Goal: Task Accomplishment & Management: Complete application form

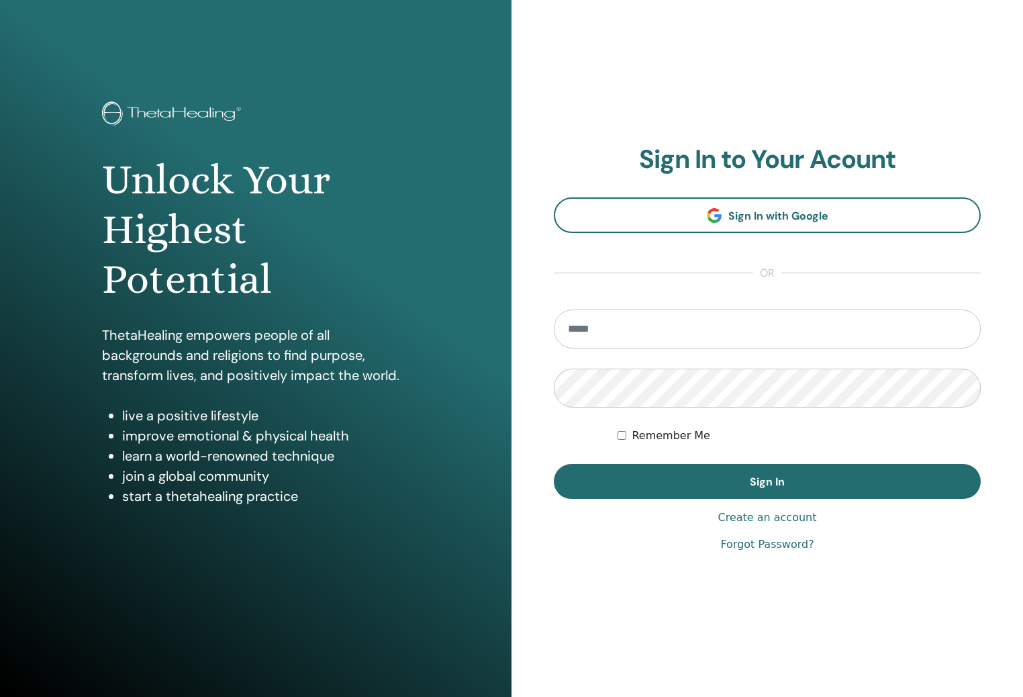
type input "**********"
drag, startPoint x: 749, startPoint y: 477, endPoint x: 742, endPoint y: 422, distance: 55.5
click at [749, 477] on button "Sign In" at bounding box center [767, 481] width 427 height 35
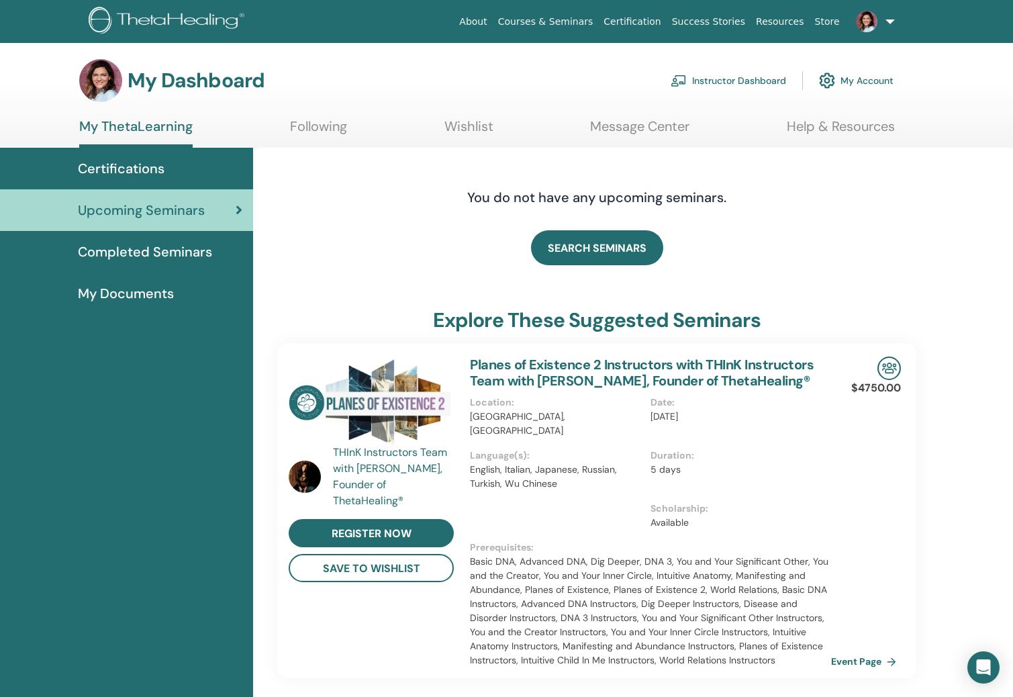
click at [722, 86] on link "Instructor Dashboard" at bounding box center [728, 81] width 115 height 30
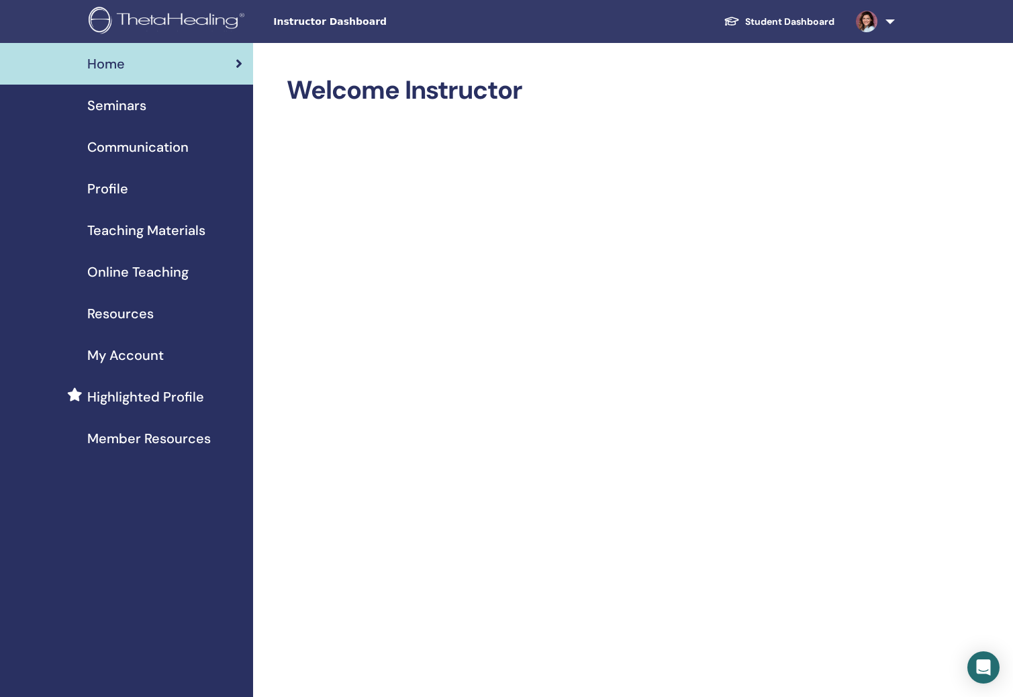
click at [148, 76] on link "Home" at bounding box center [126, 64] width 253 height 42
click at [165, 107] on div "Seminars" at bounding box center [127, 105] width 232 height 20
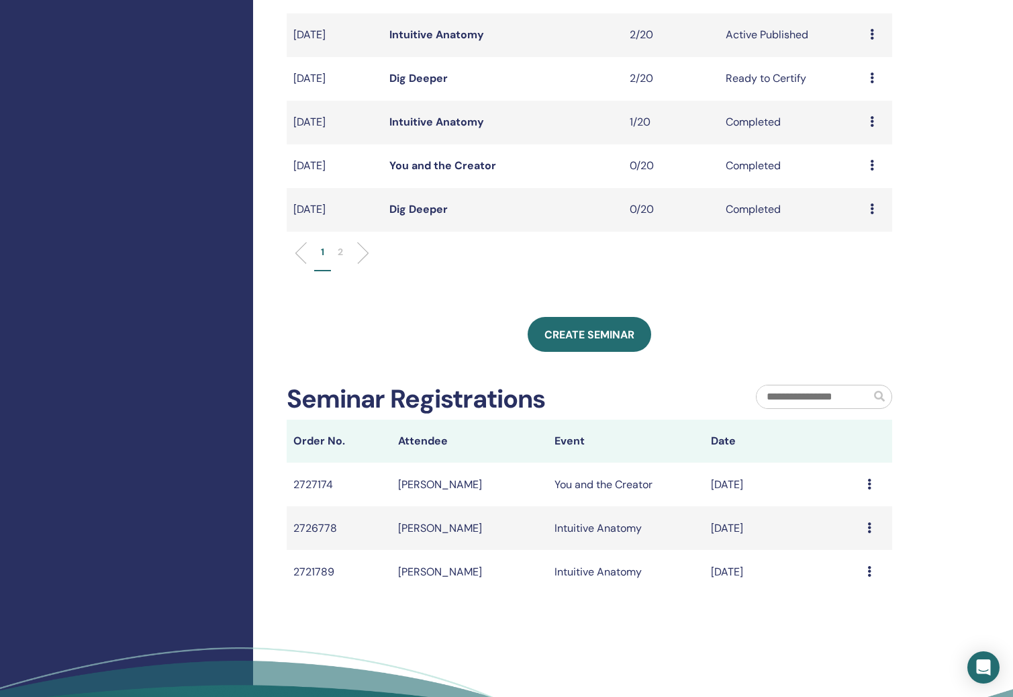
scroll to position [643, 0]
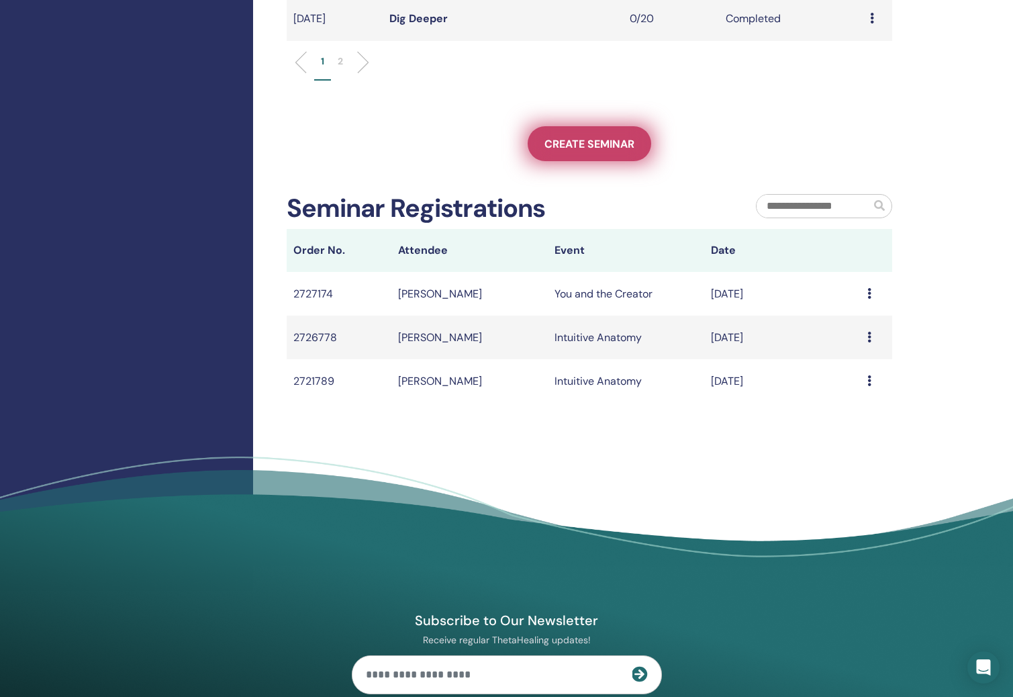
click at [592, 146] on span "Create seminar" at bounding box center [590, 144] width 90 height 14
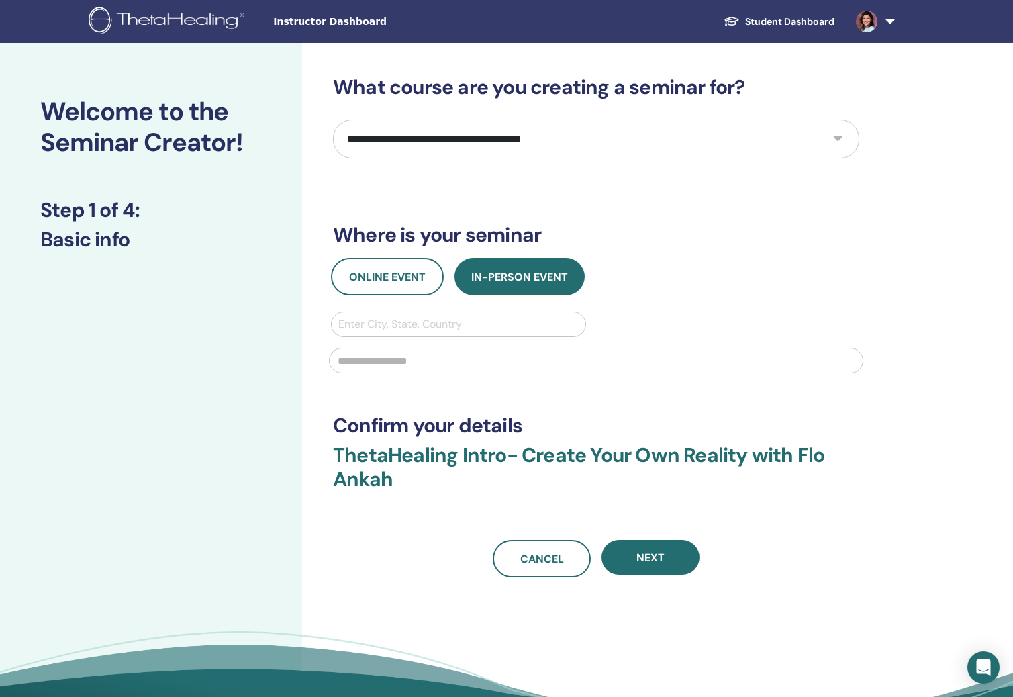
click at [486, 146] on select "**********" at bounding box center [596, 139] width 526 height 39
select select "*"
click at [333, 120] on select "**********" at bounding box center [596, 139] width 526 height 39
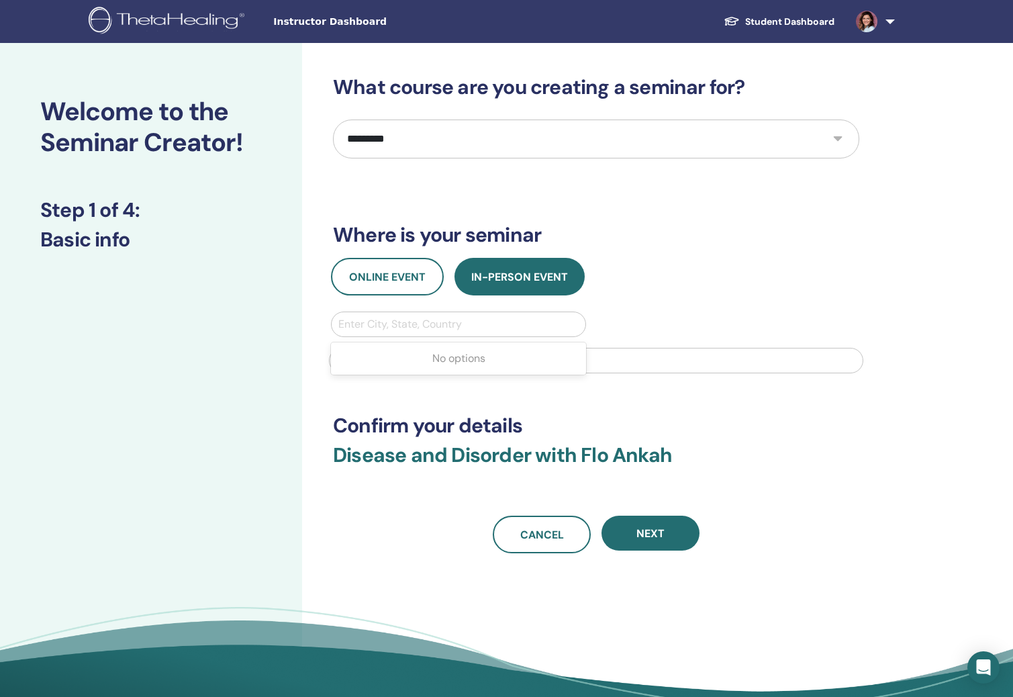
click at [423, 320] on div at bounding box center [458, 324] width 240 height 19
type input "****"
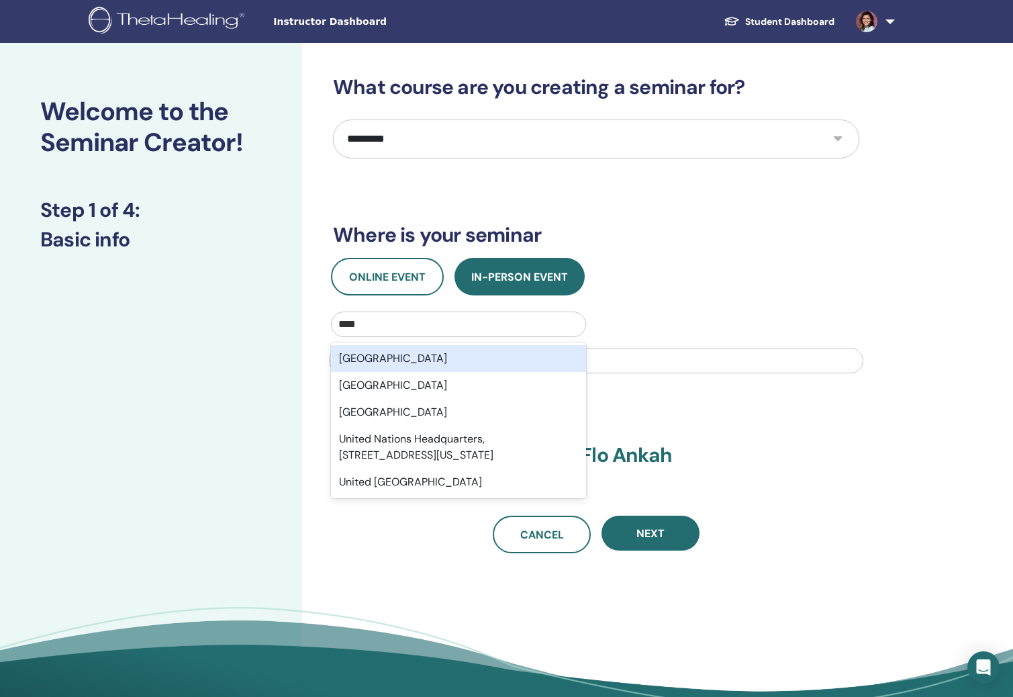
click at [402, 365] on div "United States" at bounding box center [458, 358] width 255 height 27
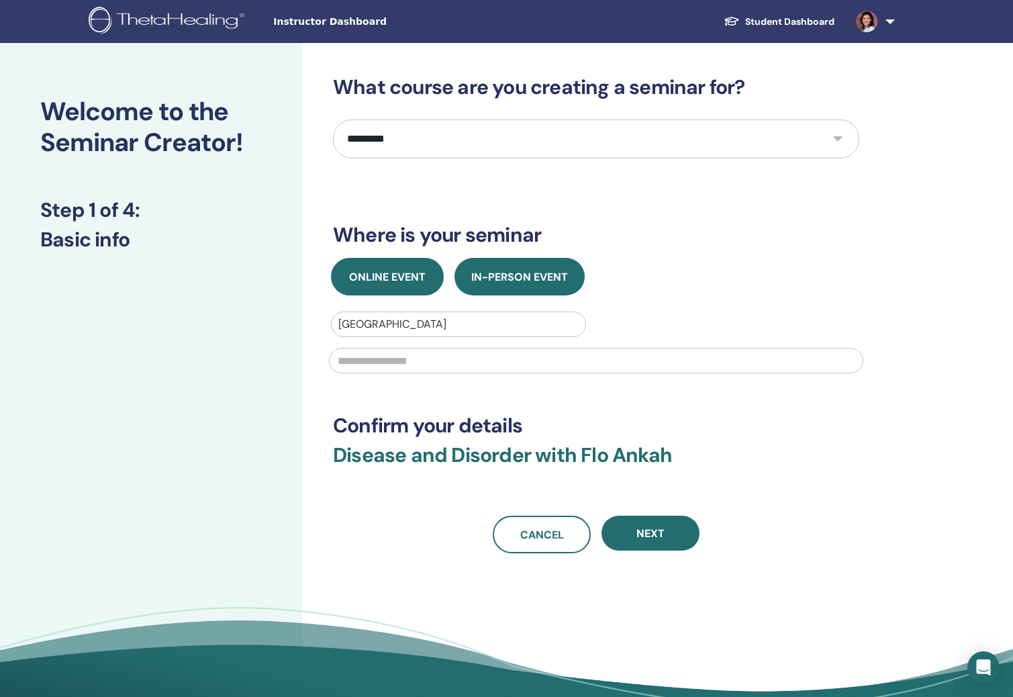
click at [373, 278] on span "Online Event" at bounding box center [387, 277] width 77 height 14
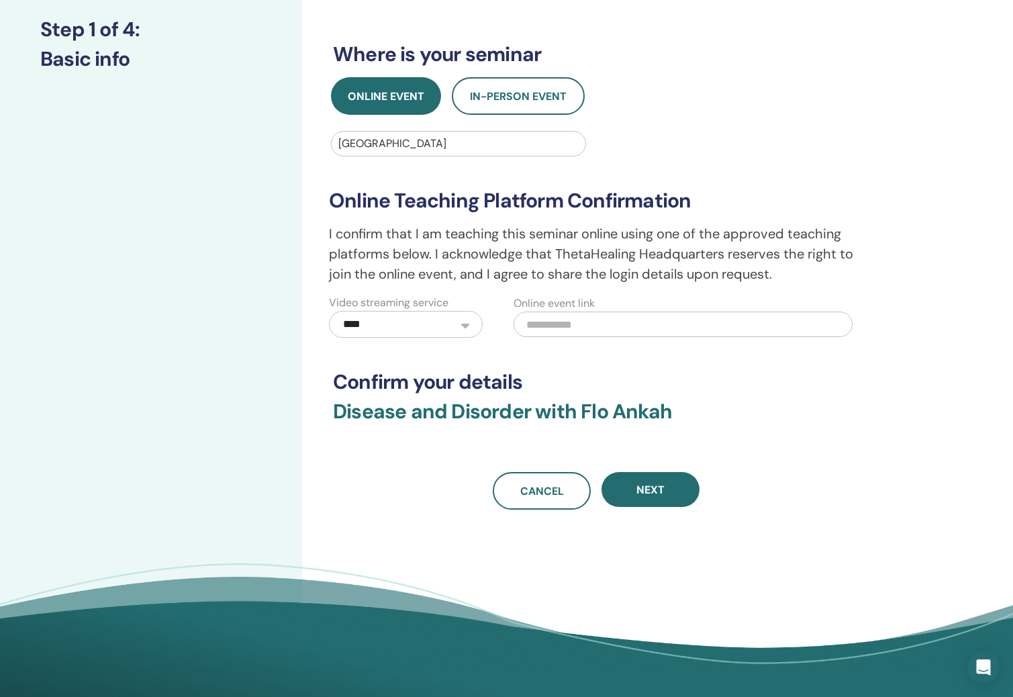
scroll to position [367, 0]
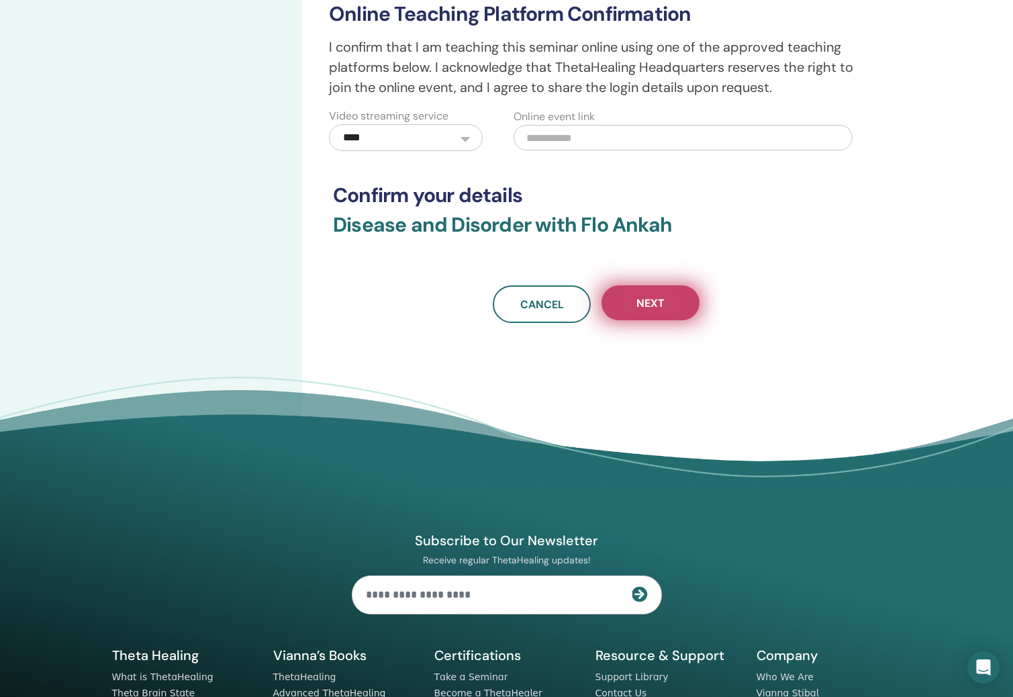
click at [657, 305] on span "Next" at bounding box center [651, 303] width 28 height 14
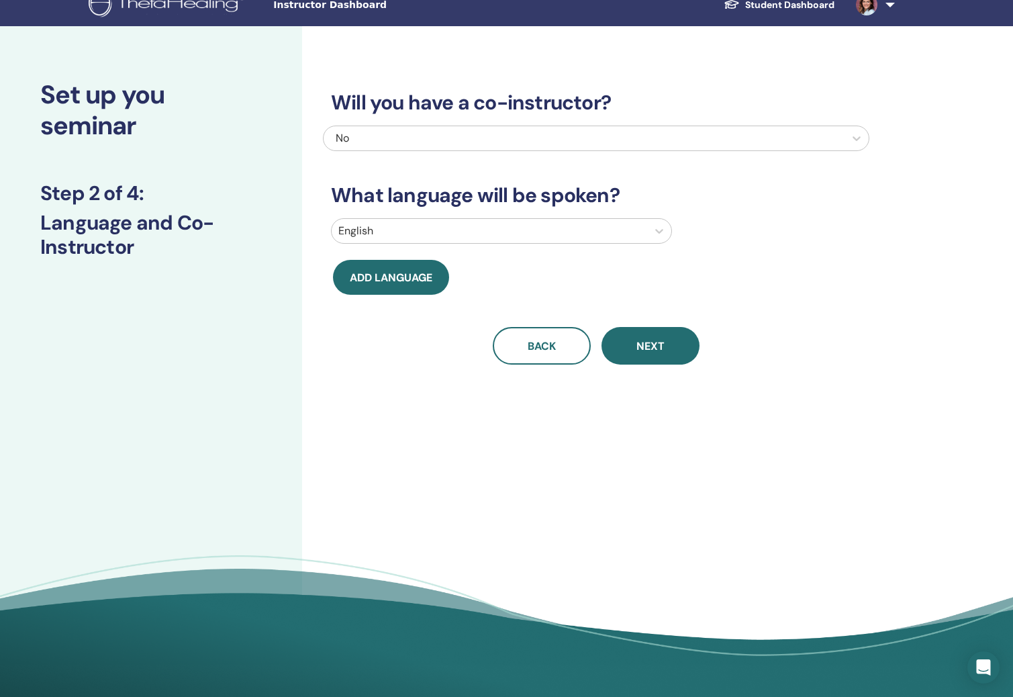
scroll to position [0, 0]
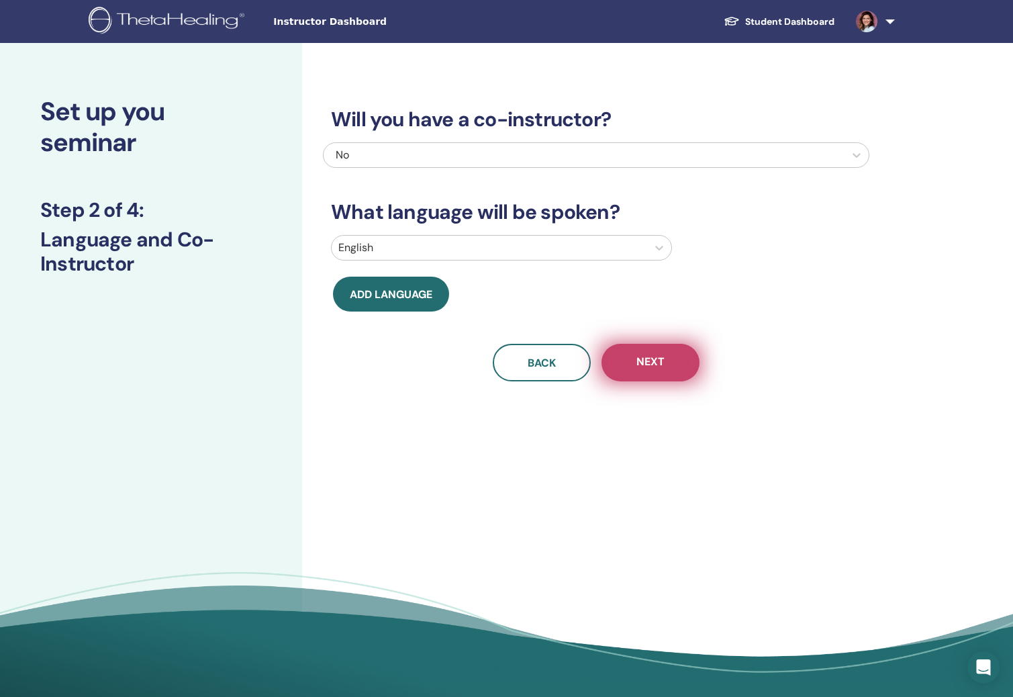
click at [661, 361] on span "Next" at bounding box center [651, 363] width 28 height 17
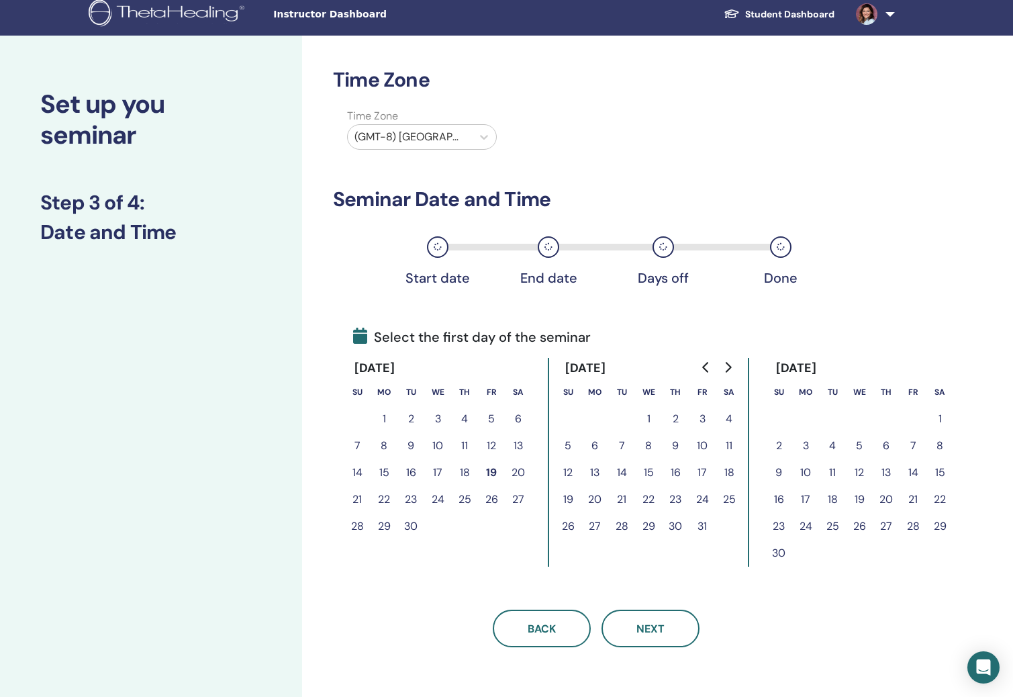
scroll to position [8, 0]
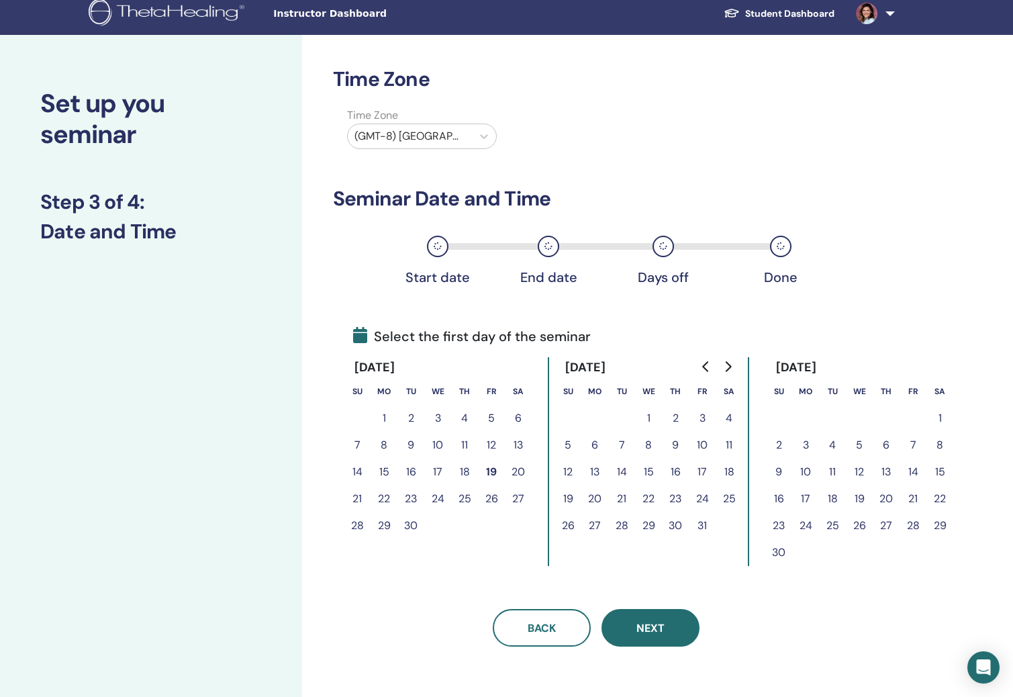
click at [684, 631] on button "Next" at bounding box center [651, 628] width 98 height 38
click at [651, 639] on button "Next" at bounding box center [651, 628] width 98 height 38
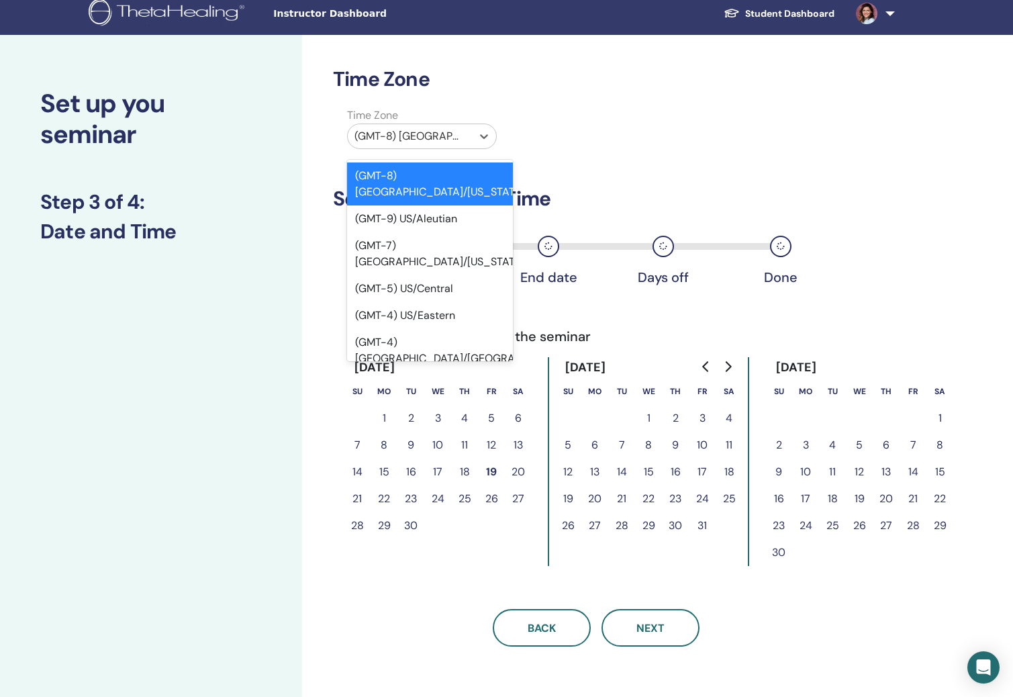
click at [438, 128] on div at bounding box center [410, 136] width 111 height 19
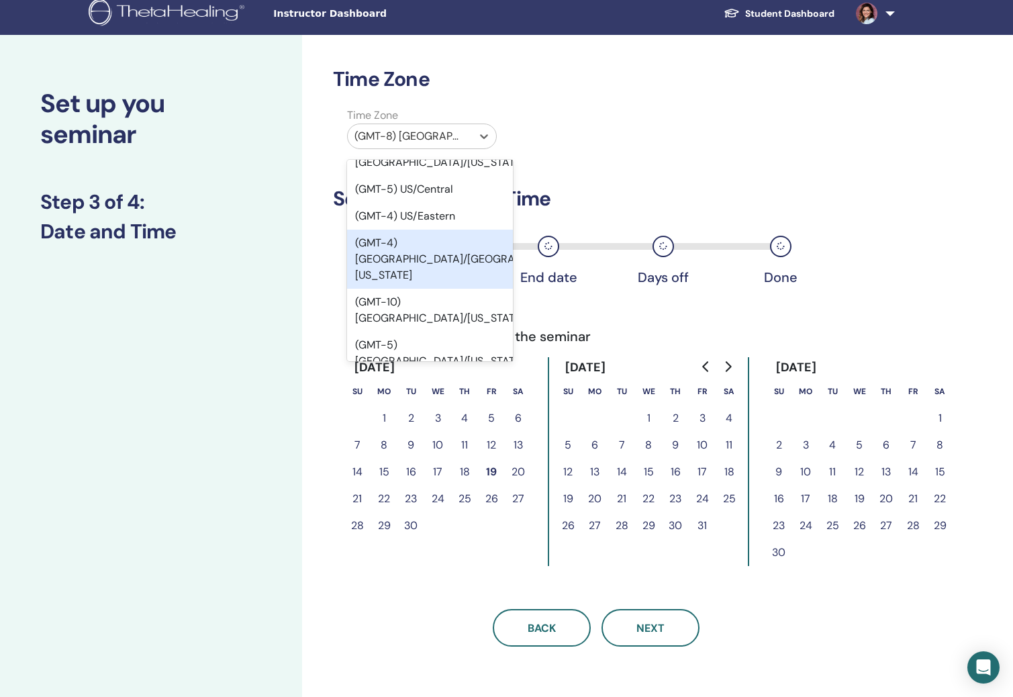
scroll to position [101, 0]
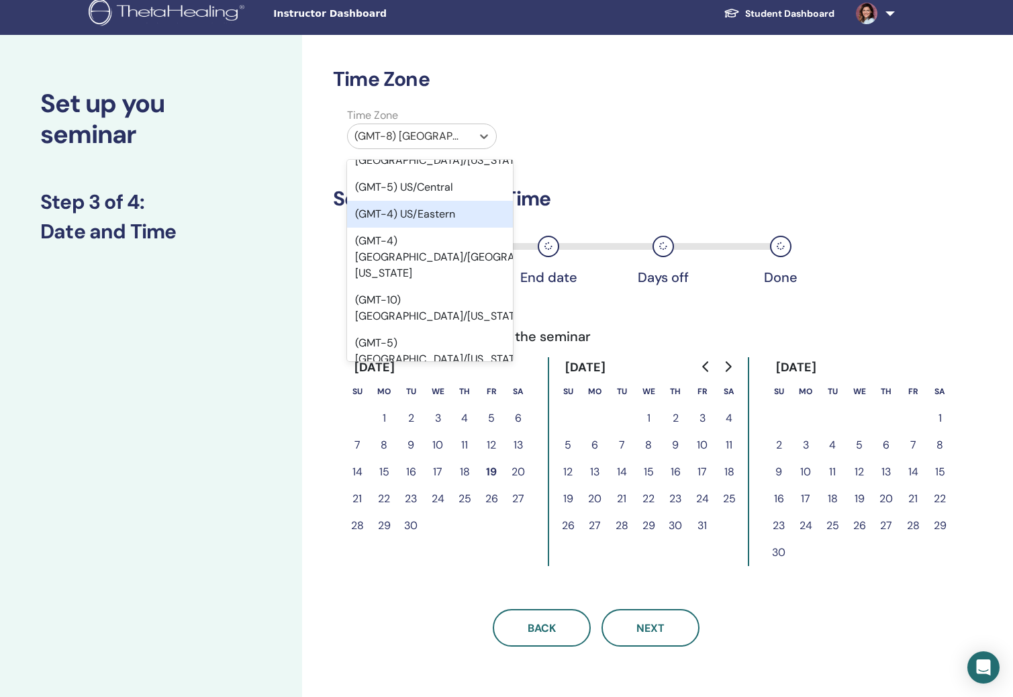
click at [449, 201] on div "(GMT-4) US/Eastern" at bounding box center [430, 214] width 166 height 27
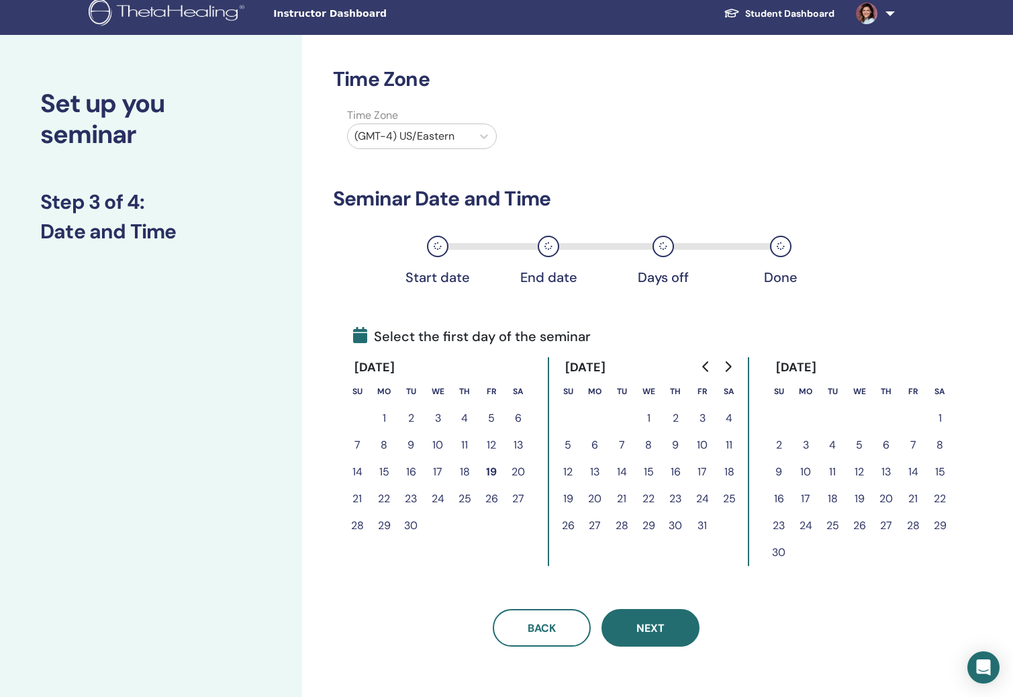
click at [659, 631] on span "Next" at bounding box center [651, 628] width 28 height 14
click at [654, 629] on span "Next" at bounding box center [651, 628] width 28 height 14
click at [727, 363] on icon "Go to next month" at bounding box center [728, 366] width 11 height 11
click at [728, 365] on icon "Go to next month" at bounding box center [728, 366] width 11 height 11
click at [809, 470] on button "12" at bounding box center [805, 472] width 27 height 27
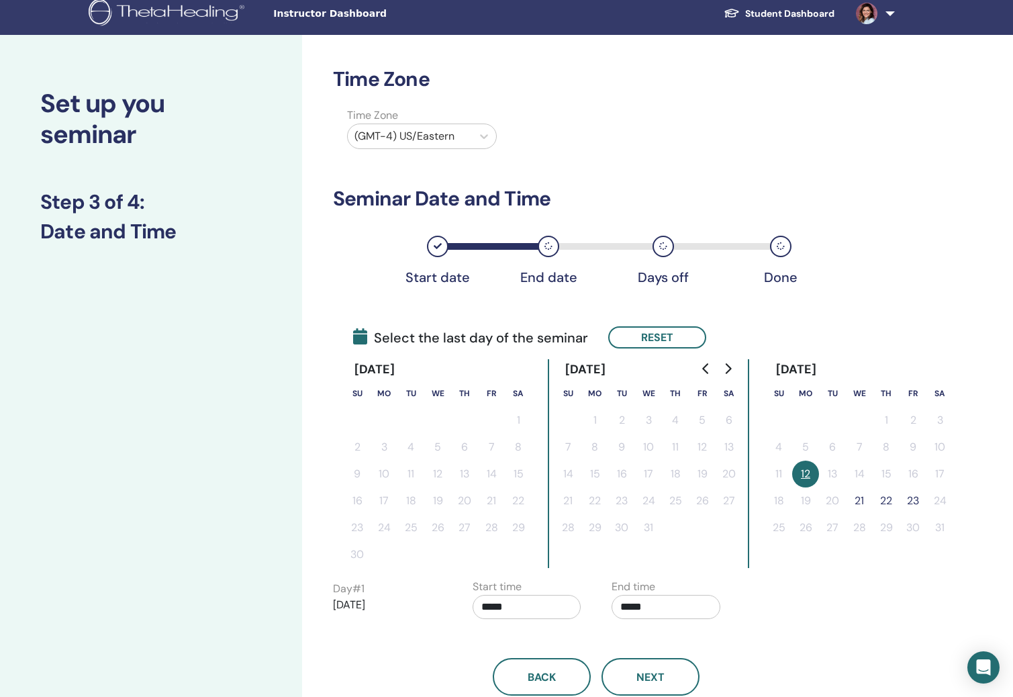
click at [916, 500] on button "23" at bounding box center [913, 501] width 27 height 27
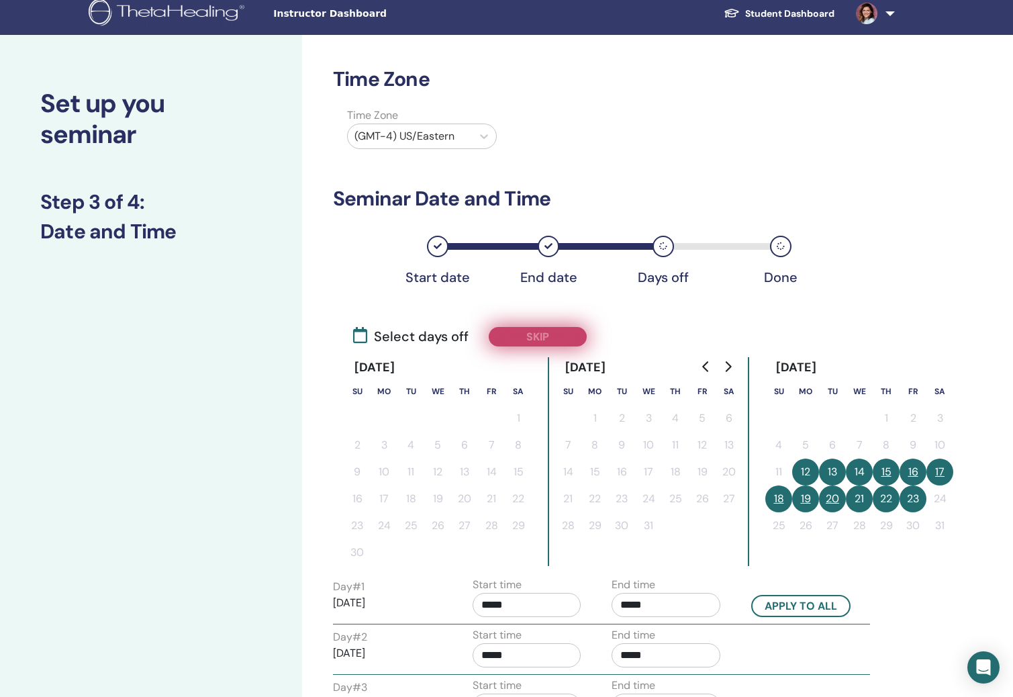
click at [544, 339] on button "Skip" at bounding box center [538, 336] width 98 height 19
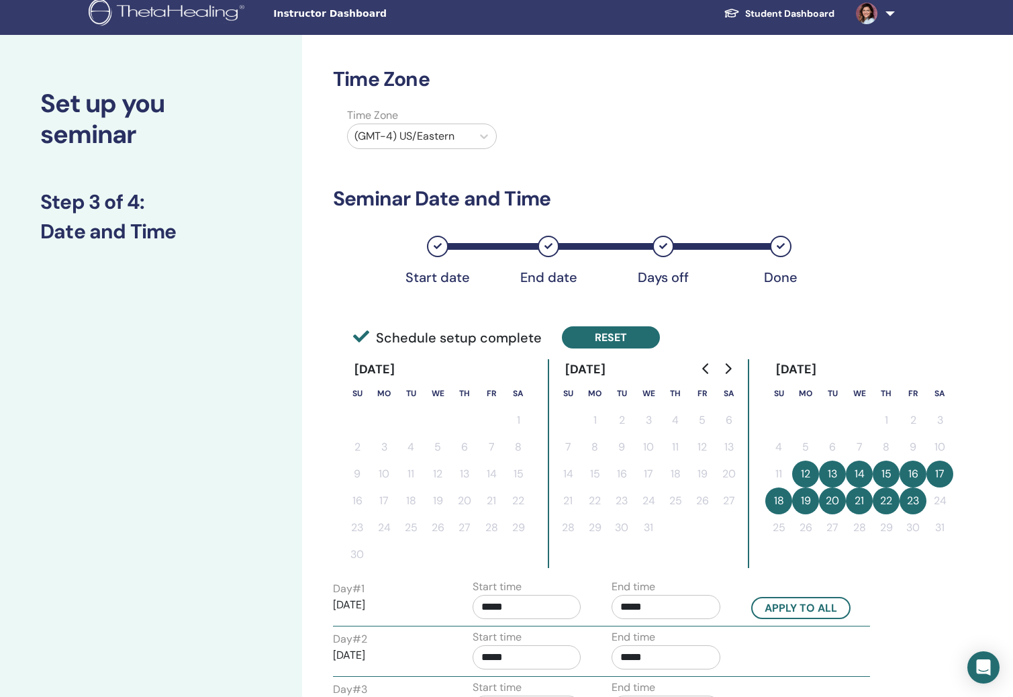
click at [589, 336] on button "Reset" at bounding box center [611, 337] width 98 height 22
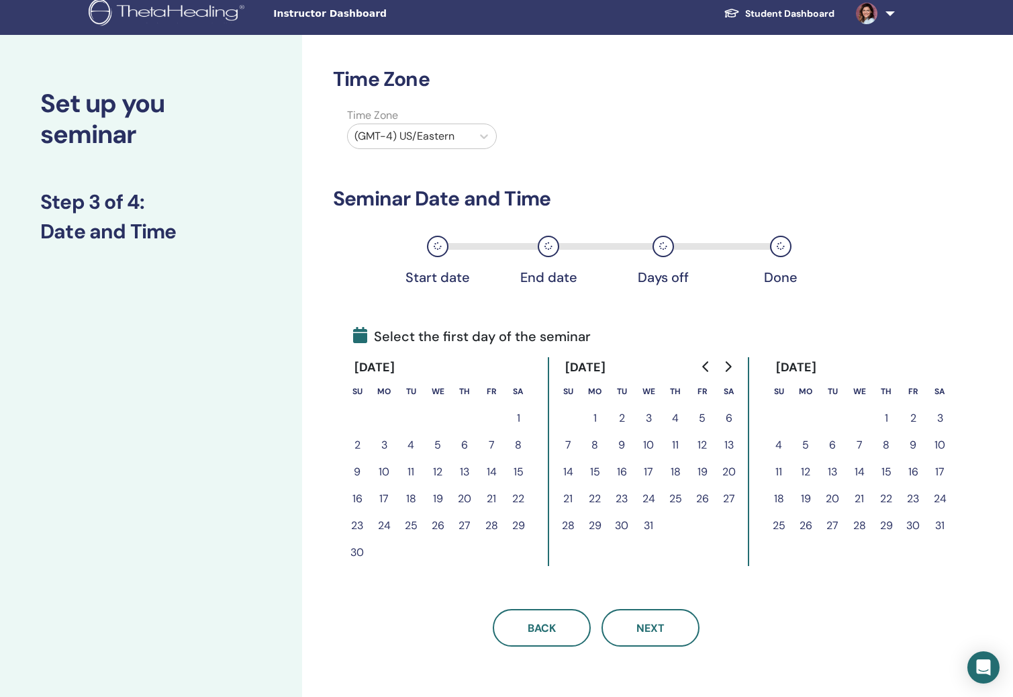
click at [804, 469] on button "12" at bounding box center [805, 472] width 27 height 27
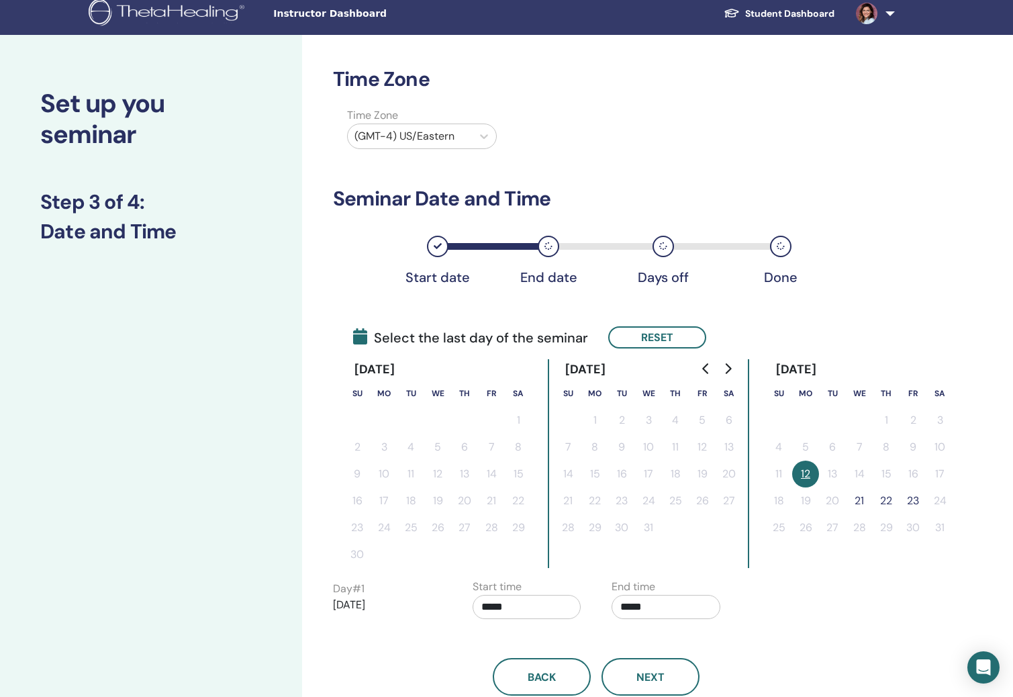
click at [909, 498] on button "23" at bounding box center [913, 501] width 27 height 27
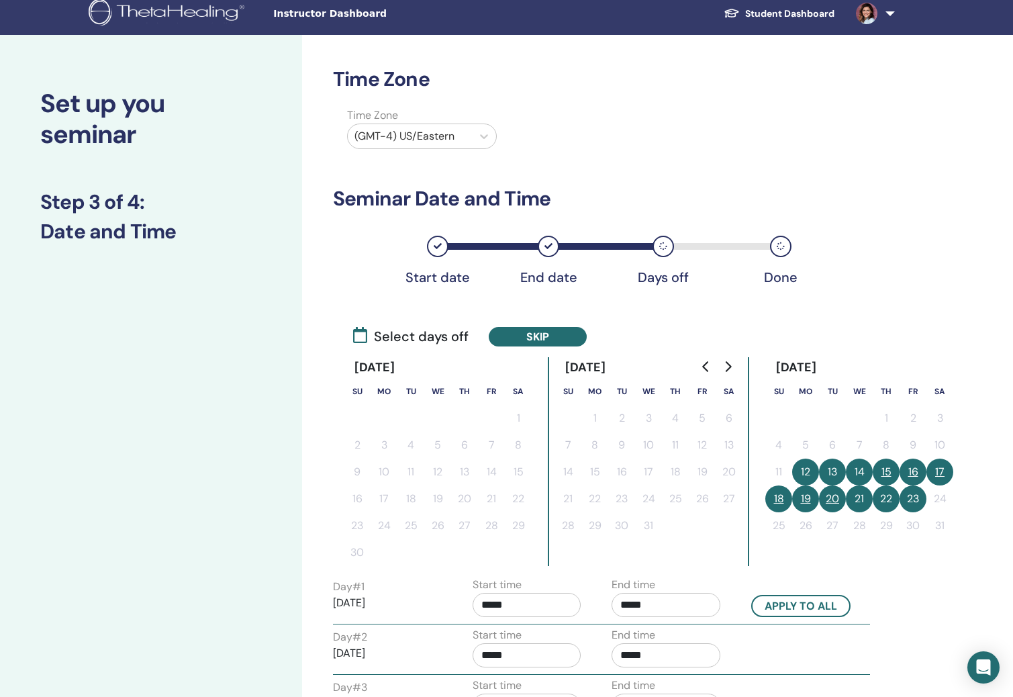
click at [941, 470] on button "17" at bounding box center [940, 472] width 27 height 27
click at [771, 503] on button "18" at bounding box center [779, 498] width 27 height 27
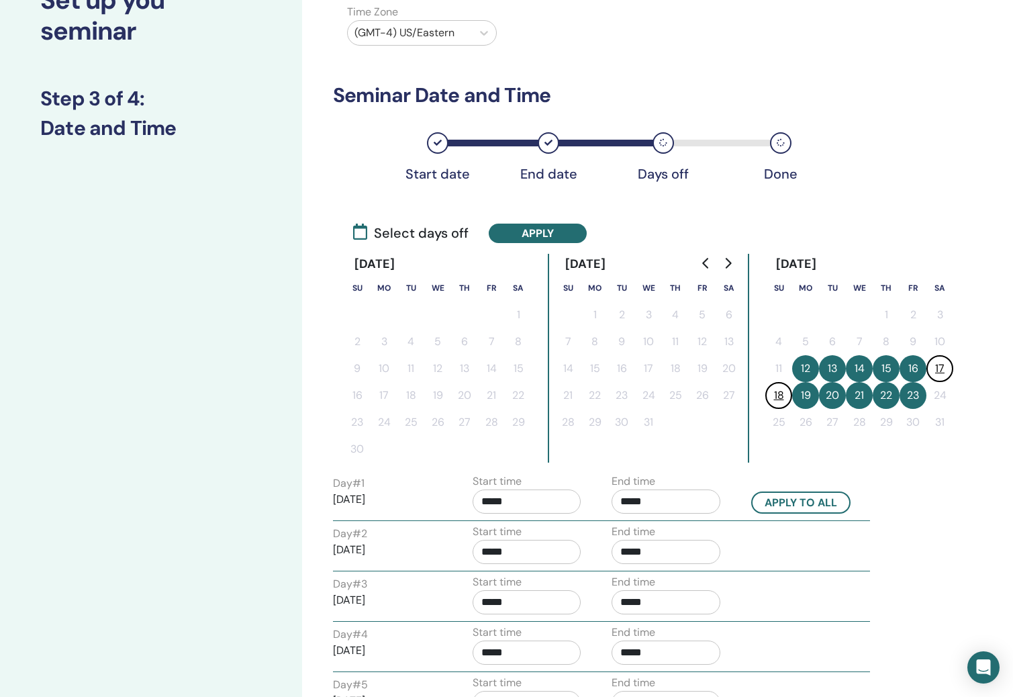
scroll to position [119, 0]
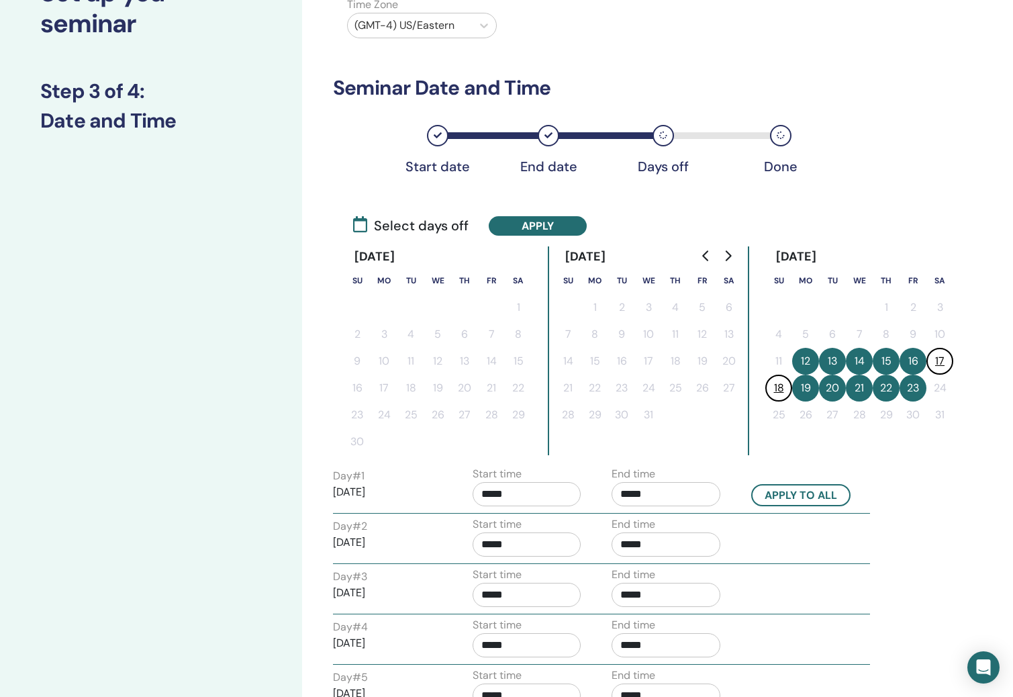
click at [639, 493] on input "*****" at bounding box center [666, 494] width 109 height 24
click at [713, 530] on span "▲" at bounding box center [711, 528] width 27 height 27
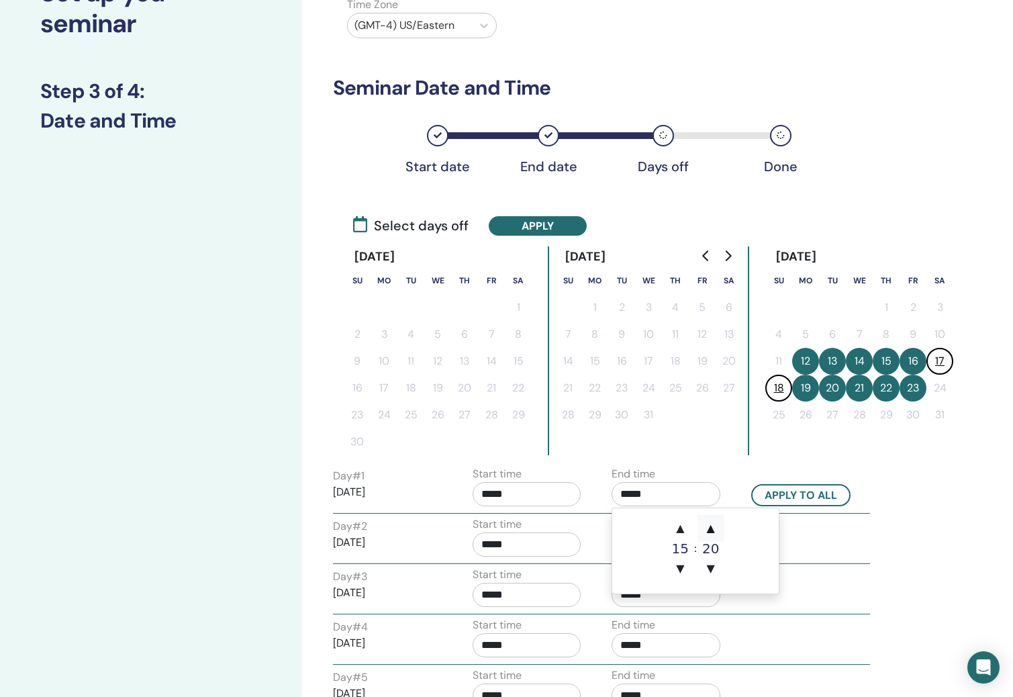
click at [713, 530] on span "▲" at bounding box center [711, 528] width 27 height 27
type input "*****"
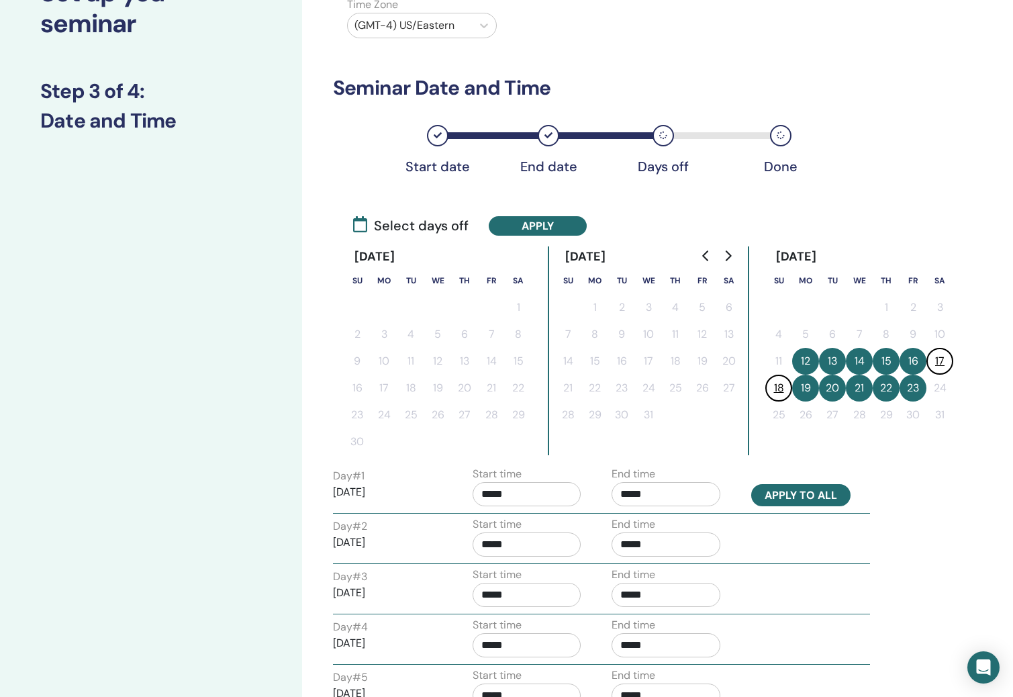
click at [786, 500] on button "Apply to all" at bounding box center [800, 495] width 99 height 22
type input "*****"
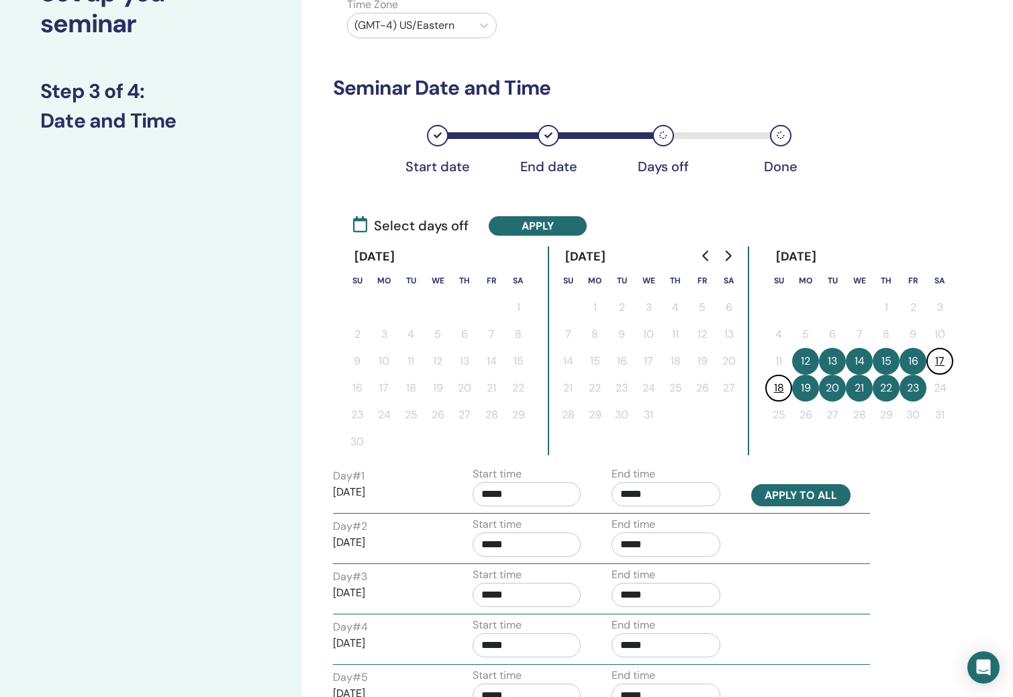
type input "*****"
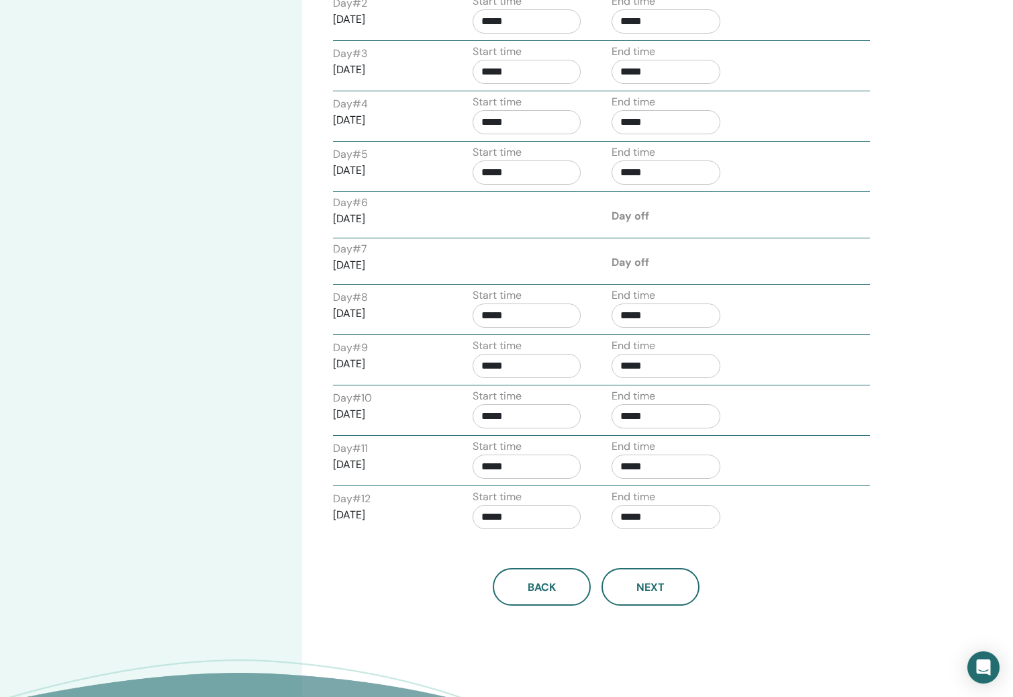
scroll to position [645, 0]
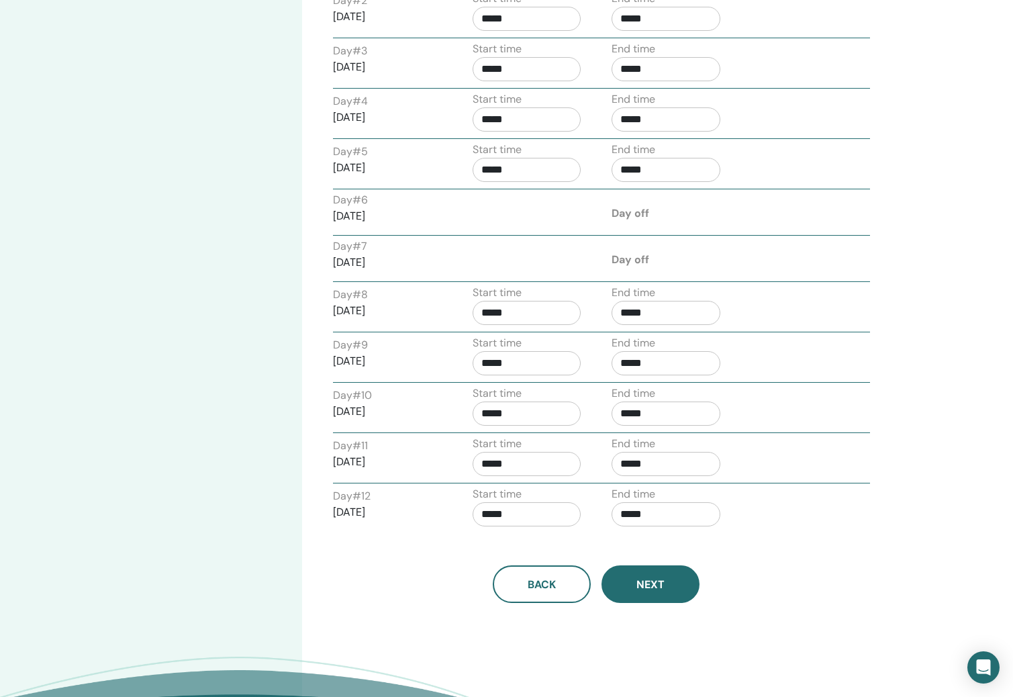
click at [687, 582] on button "Next" at bounding box center [651, 584] width 98 height 38
click at [665, 582] on button "Next" at bounding box center [651, 584] width 98 height 38
click at [664, 579] on span "Next" at bounding box center [651, 584] width 28 height 14
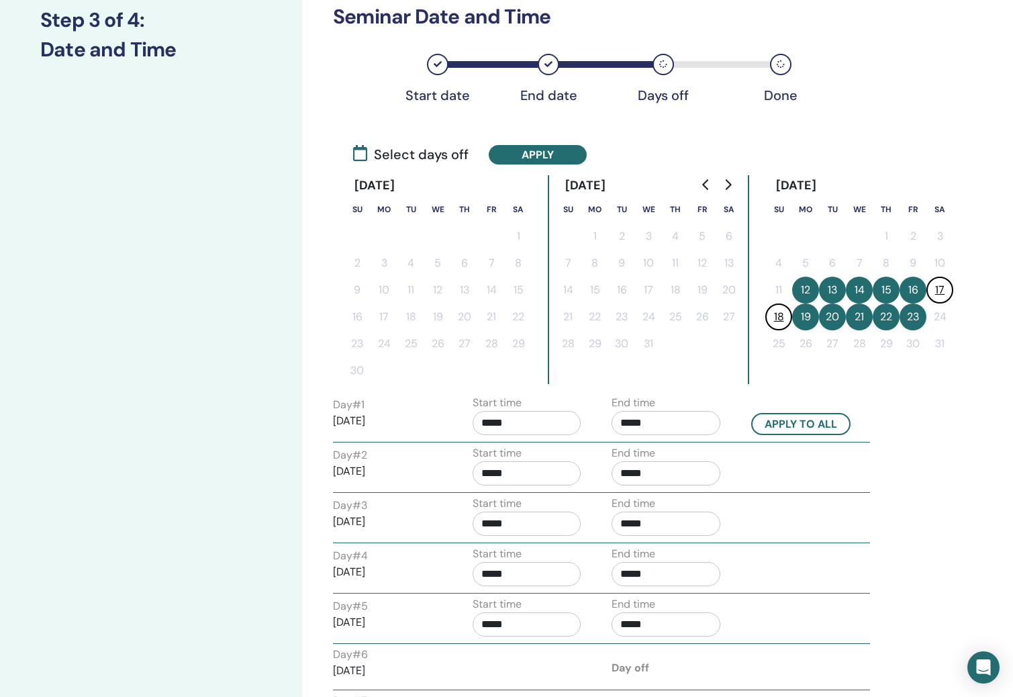
scroll to position [187, 0]
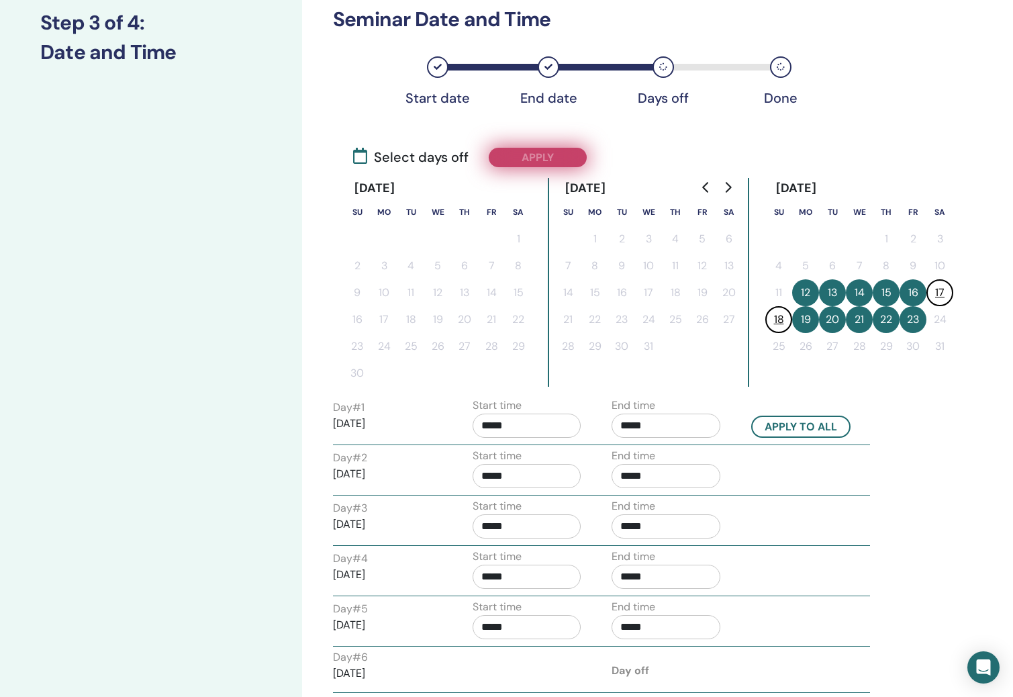
click at [544, 162] on button "Apply" at bounding box center [538, 157] width 98 height 19
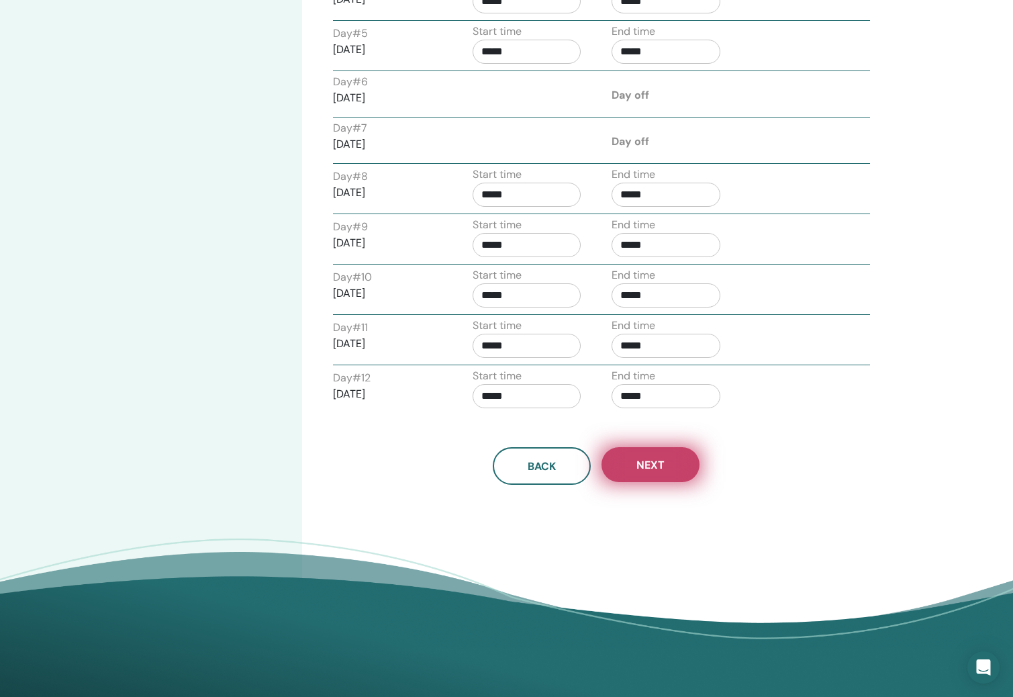
click at [652, 470] on span "Next" at bounding box center [651, 465] width 28 height 14
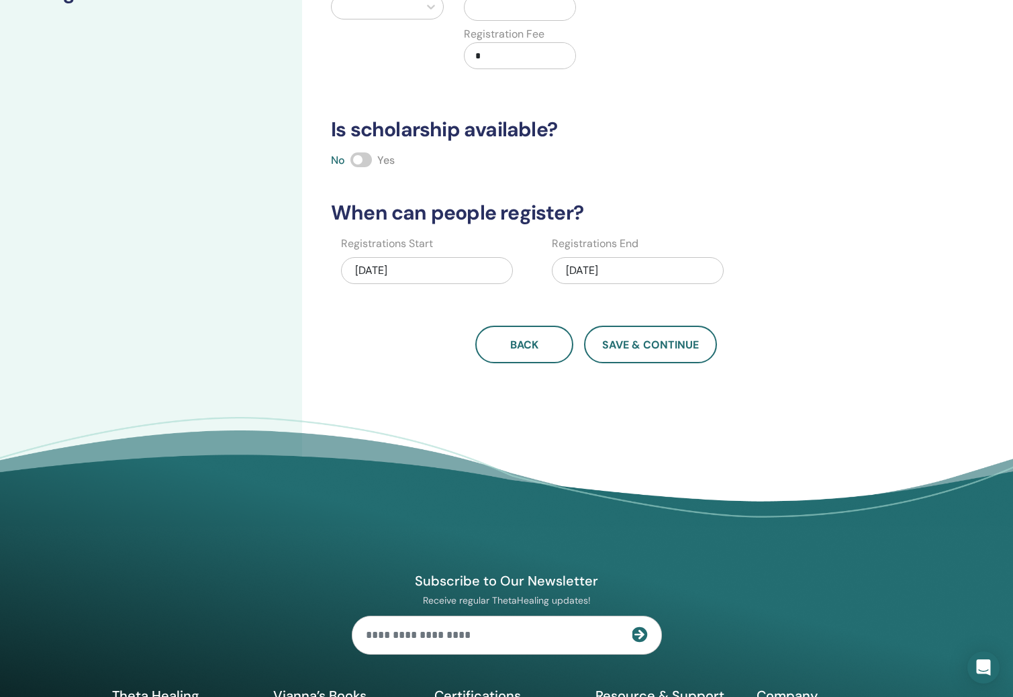
scroll to position [224, 0]
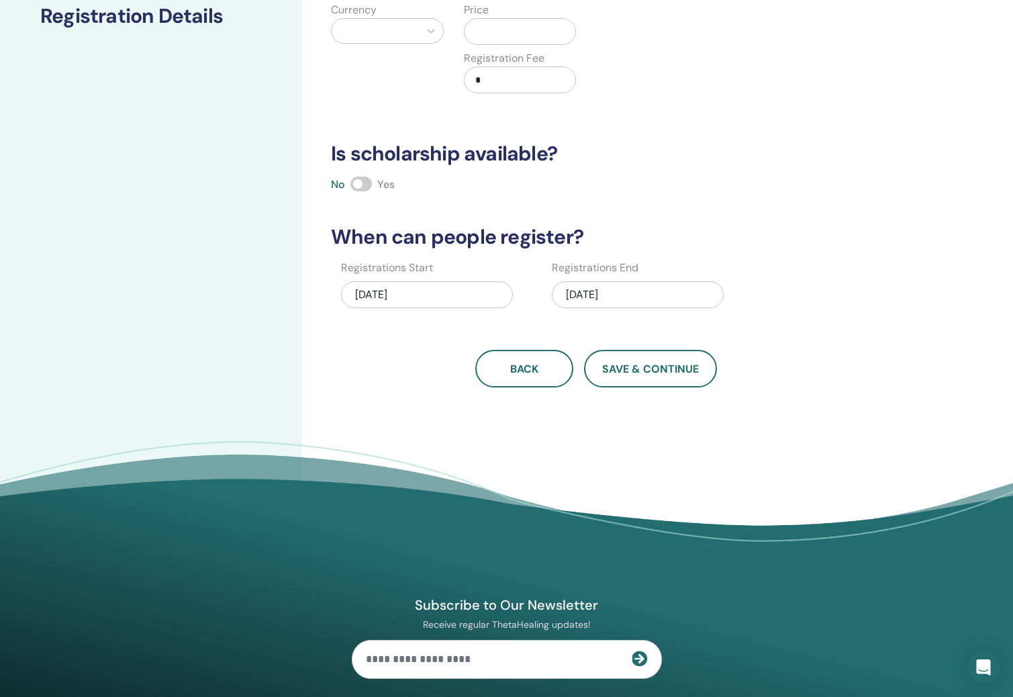
click at [621, 291] on div "01/23/2026" at bounding box center [638, 294] width 172 height 27
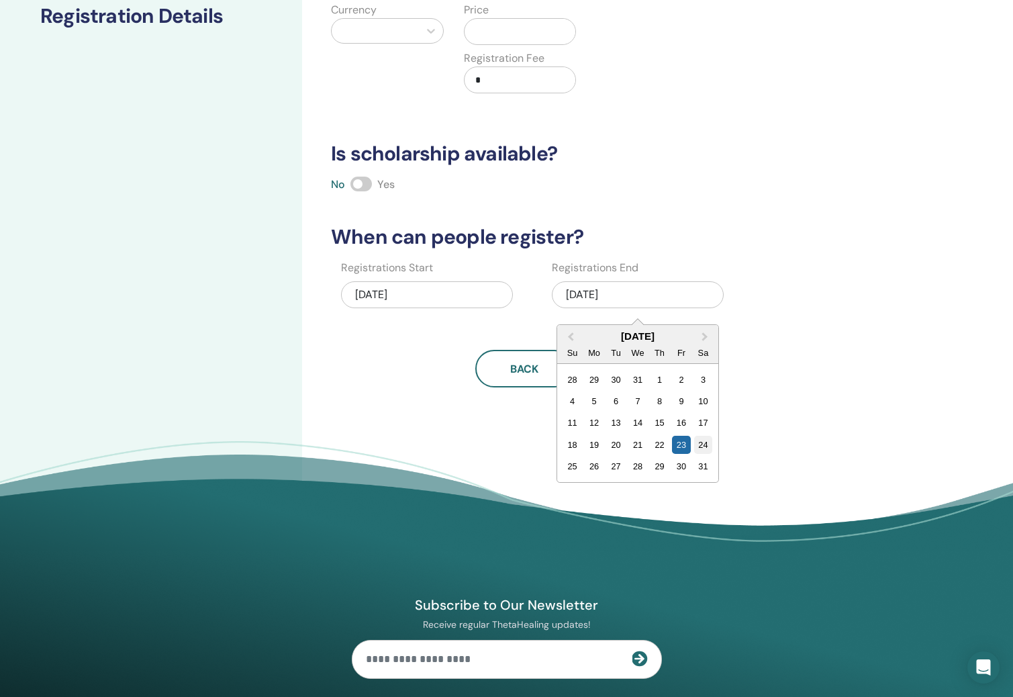
click at [705, 447] on div "24" at bounding box center [703, 445] width 18 height 18
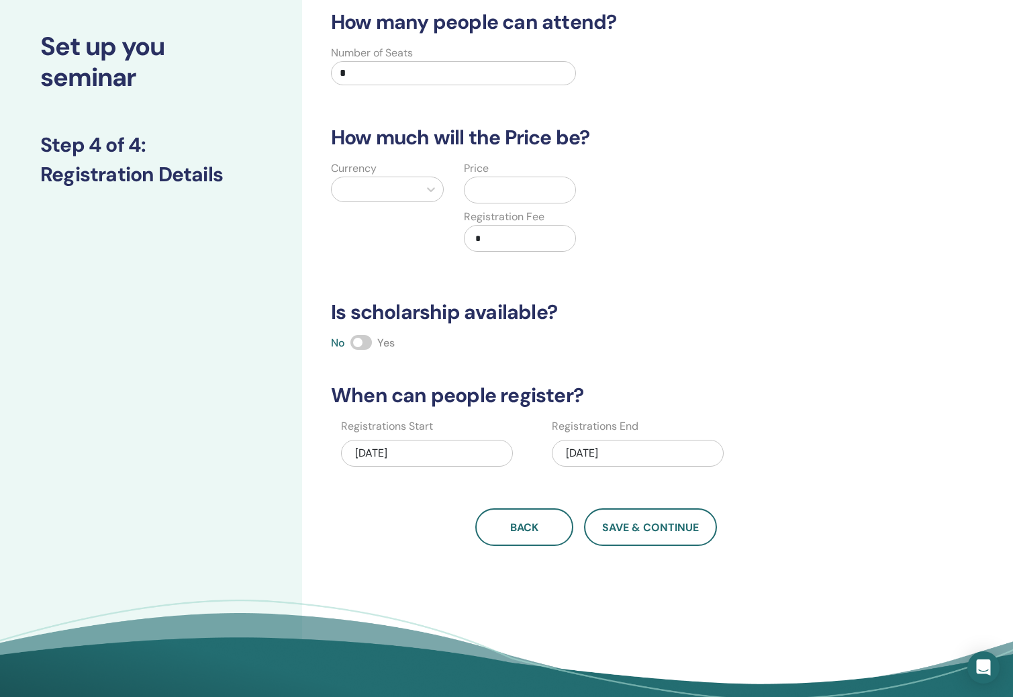
scroll to position [0, 0]
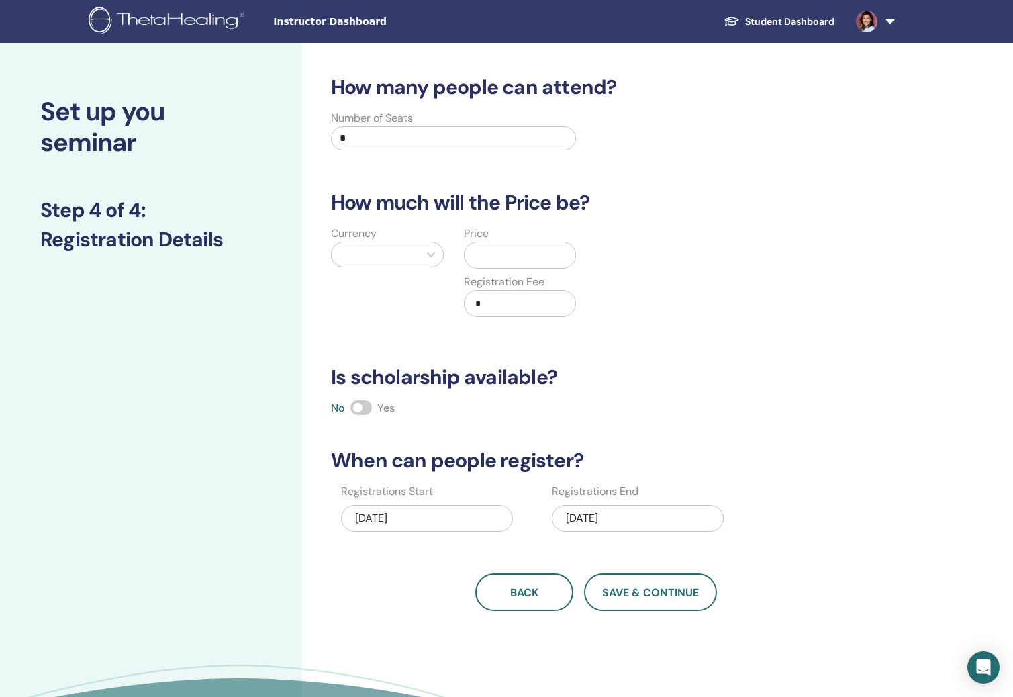
click at [392, 154] on div "Number of Seats *" at bounding box center [453, 134] width 245 height 48
drag, startPoint x: 389, startPoint y: 142, endPoint x: 281, endPoint y: 135, distance: 107.6
click at [281, 135] on div "Set up you seminar Step 4 of 4 : Registration Details How many people can atten…" at bounding box center [506, 421] width 1013 height 756
type input "**"
click at [403, 252] on div at bounding box center [375, 254] width 74 height 19
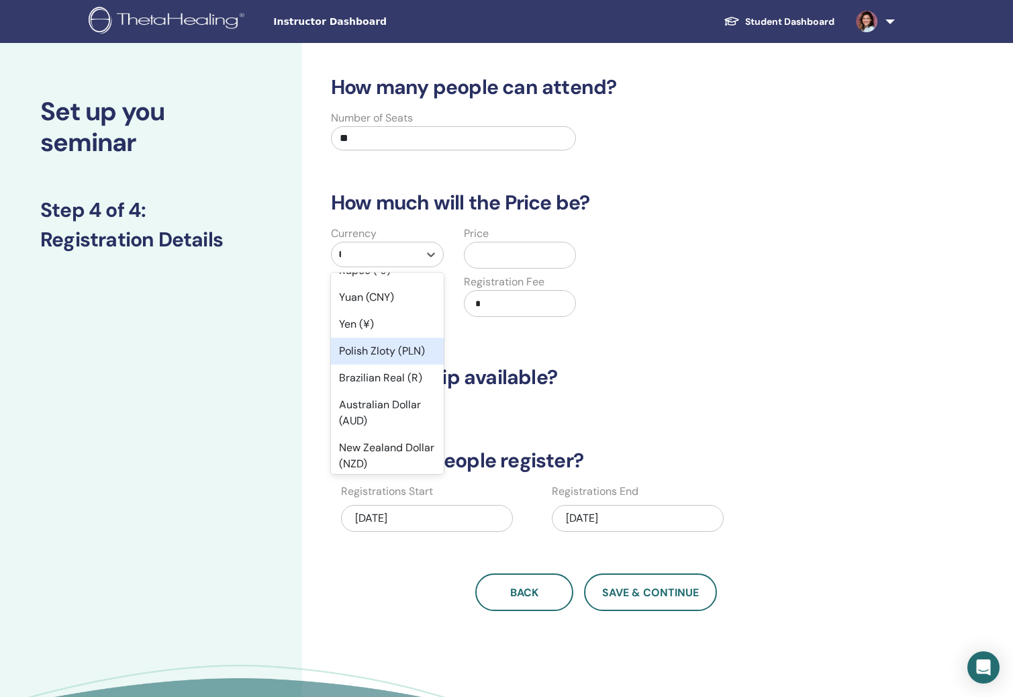
scroll to position [99, 0]
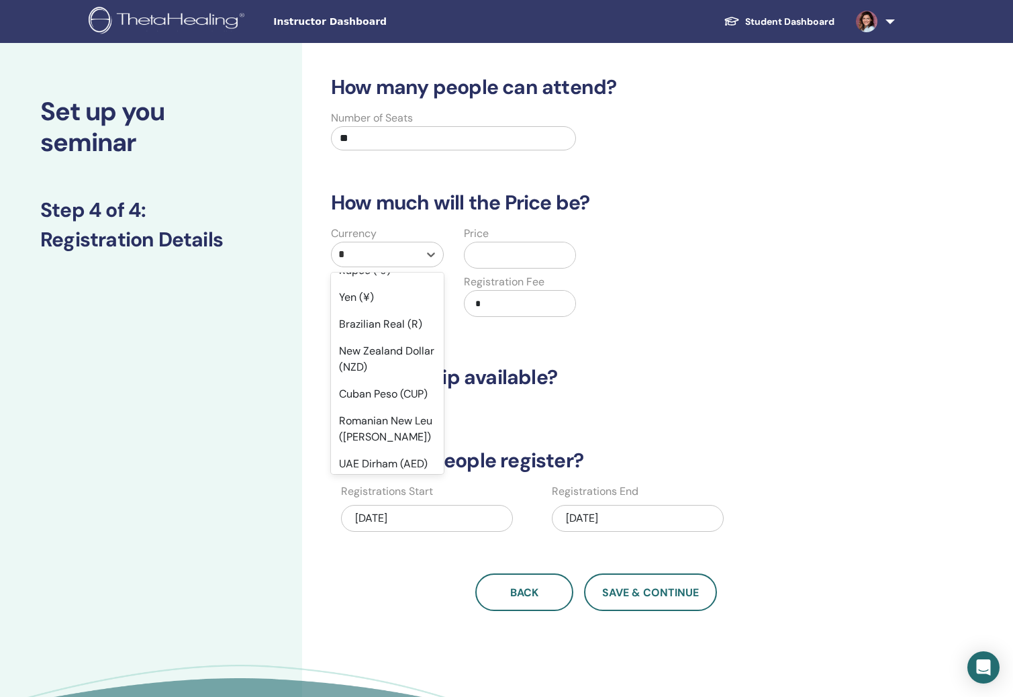
type input "**"
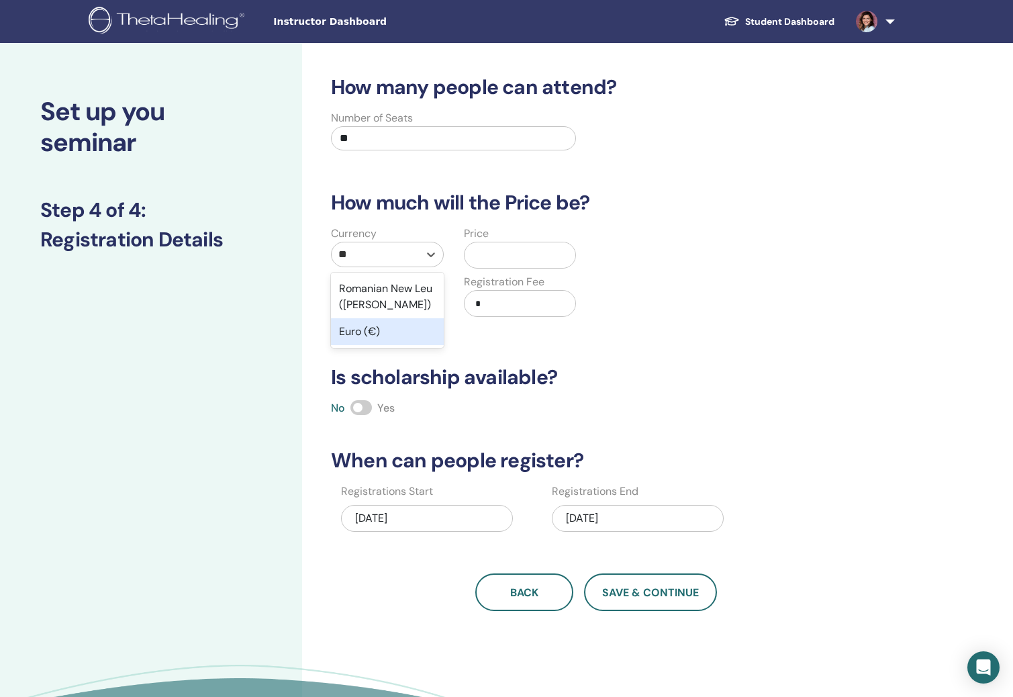
click at [400, 337] on div "Euro (€)" at bounding box center [387, 331] width 113 height 27
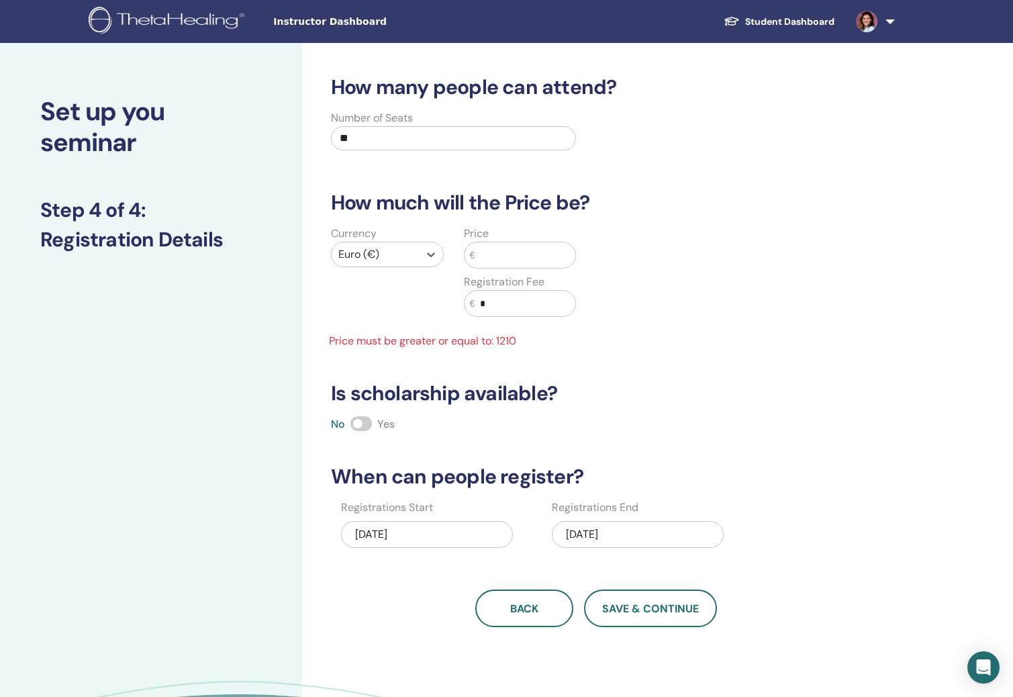
click at [536, 255] on input "text" at bounding box center [525, 255] width 101 height 26
click at [436, 257] on icon at bounding box center [430, 254] width 13 height 13
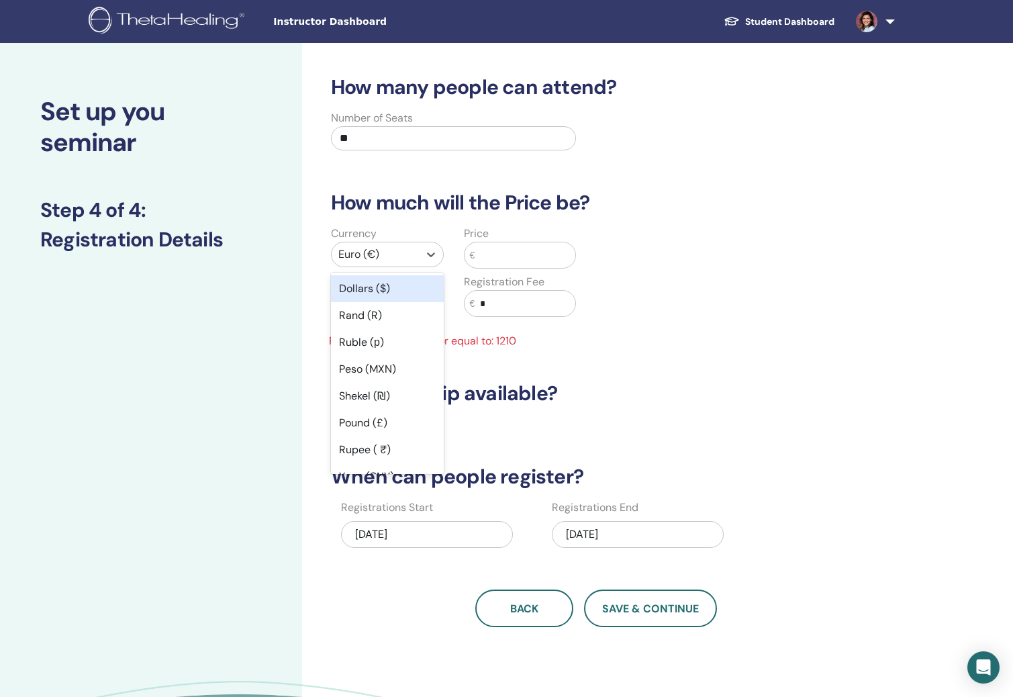
click at [395, 289] on div "Dollars ($)" at bounding box center [387, 288] width 113 height 27
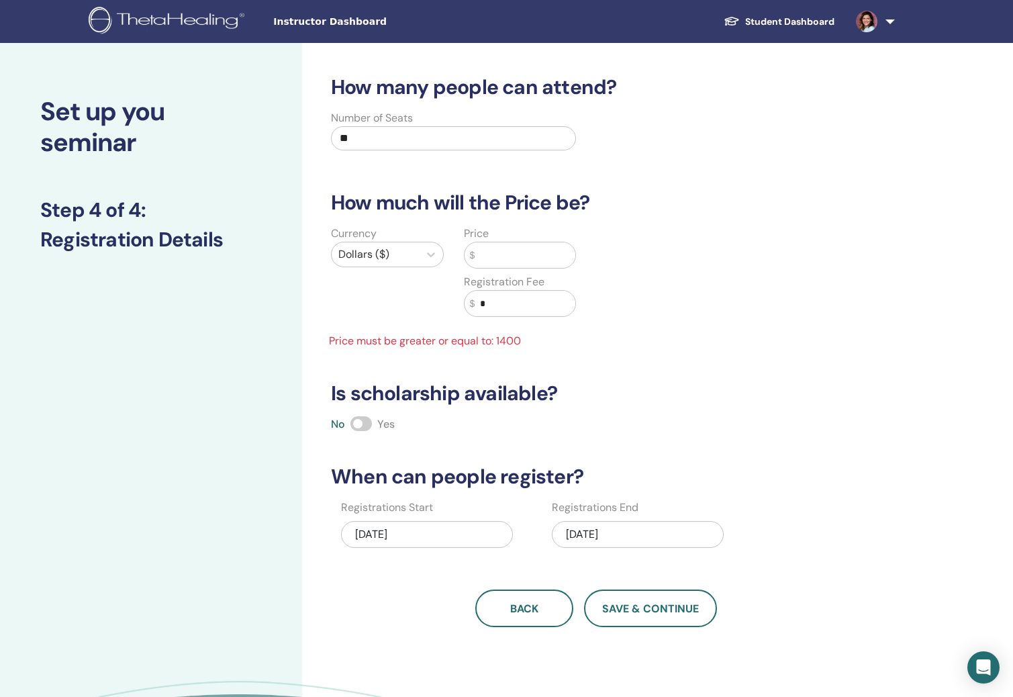
click at [497, 257] on input "text" at bounding box center [525, 255] width 101 height 26
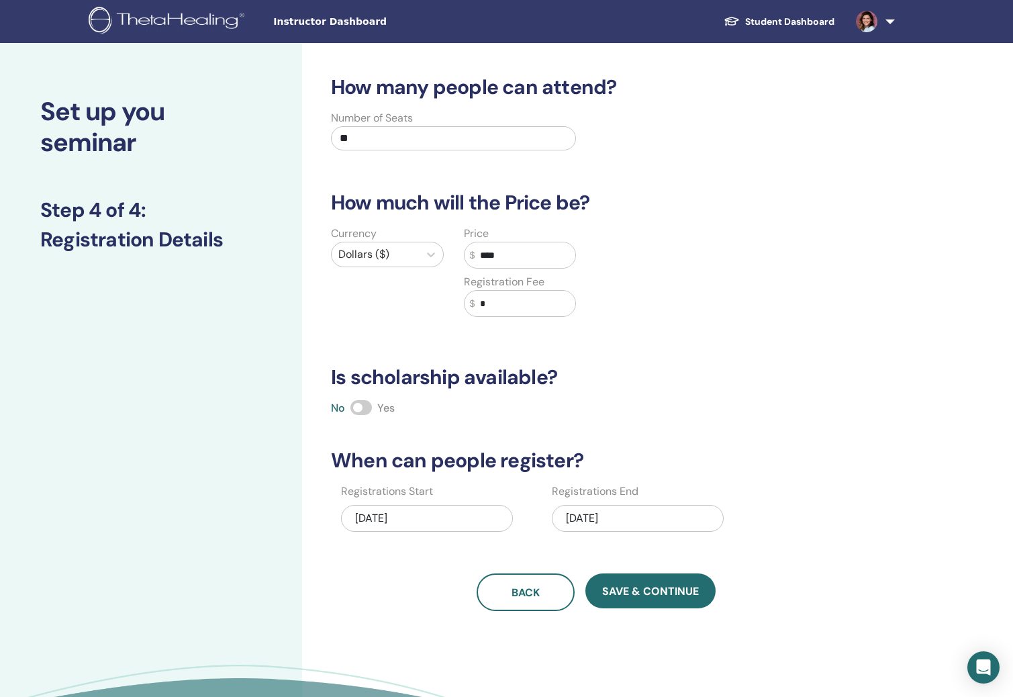
type input "****"
drag, startPoint x: 497, startPoint y: 306, endPoint x: 476, endPoint y: 299, distance: 22.1
click at [476, 299] on input "*" at bounding box center [525, 304] width 101 height 26
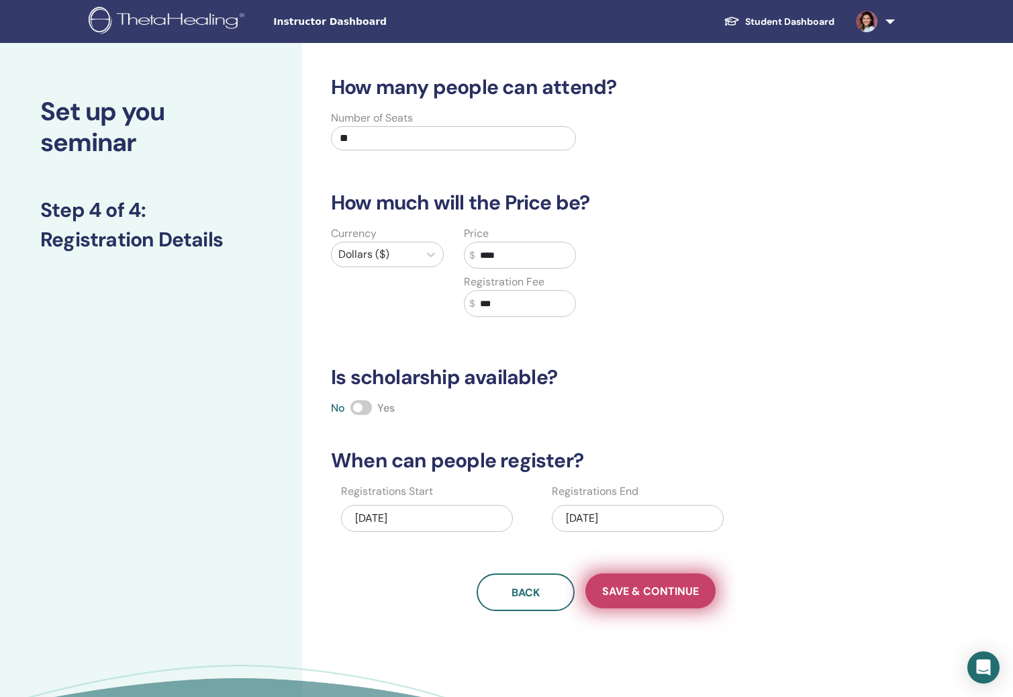
type input "***"
click at [650, 586] on span "Save & Continue" at bounding box center [650, 591] width 97 height 14
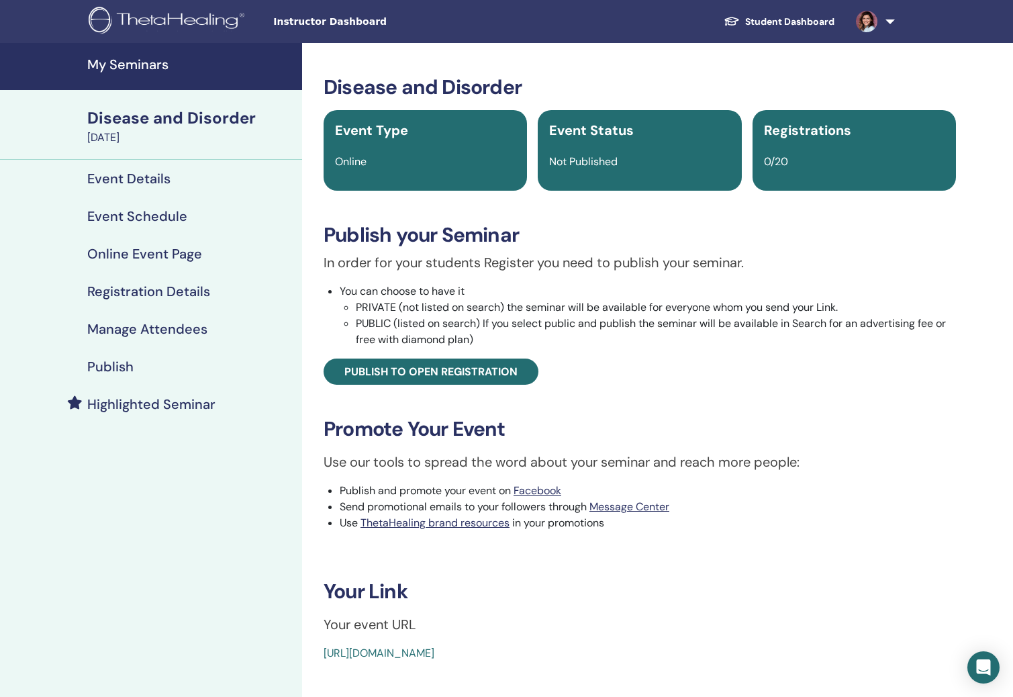
scroll to position [3, 0]
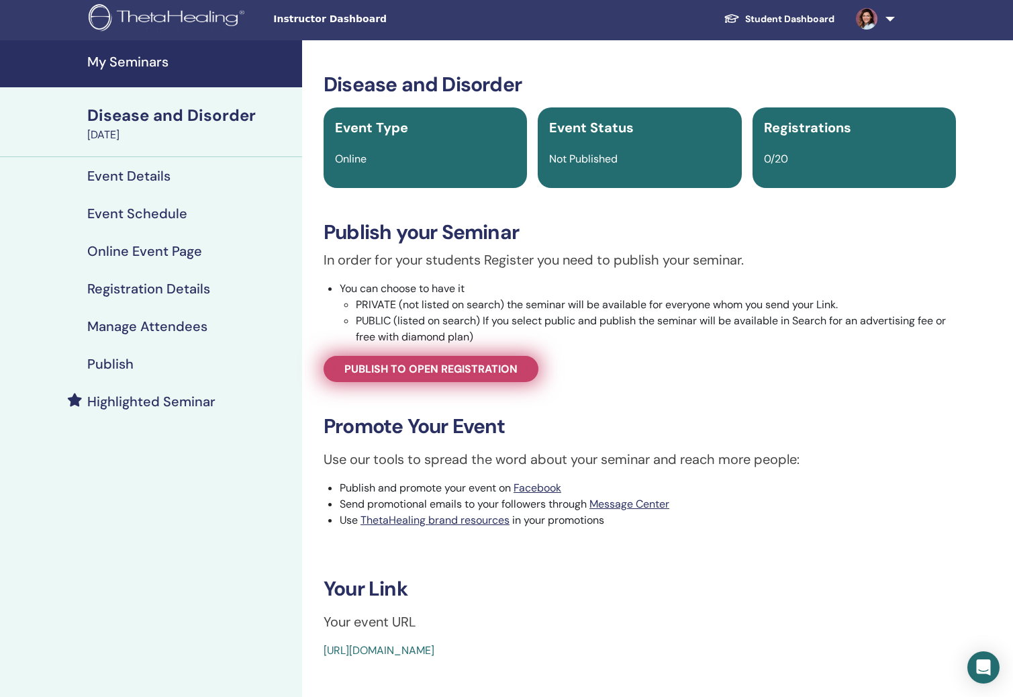
click at [394, 362] on span "Publish to open registration" at bounding box center [430, 369] width 173 height 14
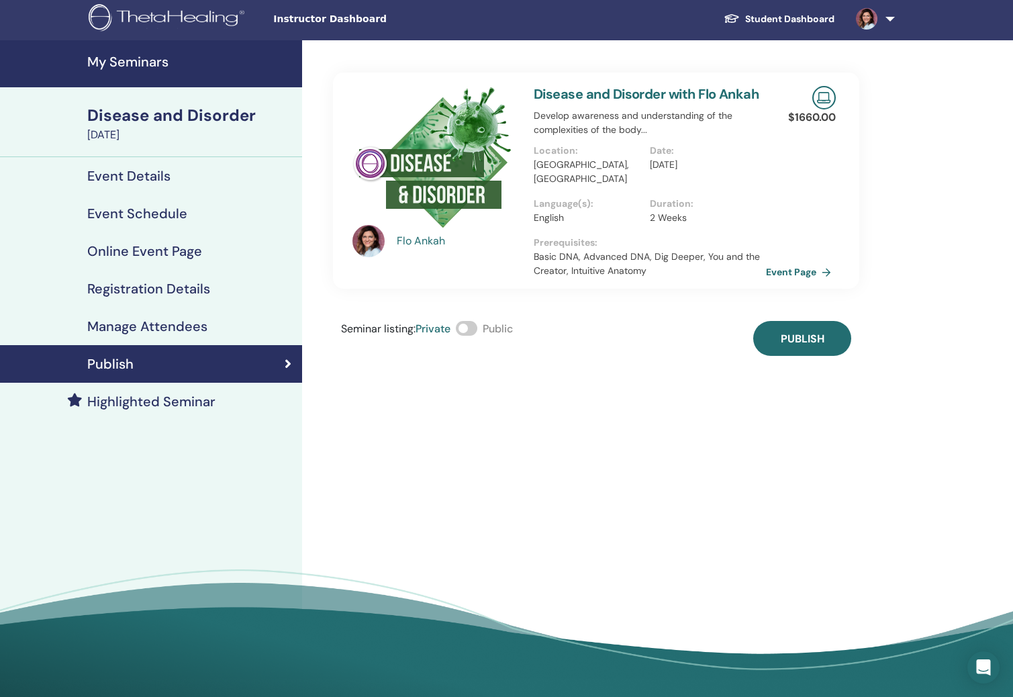
drag, startPoint x: 459, startPoint y: 314, endPoint x: 490, endPoint y: 310, distance: 31.1
click at [459, 321] on div "Seminar listing : Private Public" at bounding box center [427, 338] width 172 height 35
click at [480, 321] on div "Seminar listing : Private Public" at bounding box center [427, 338] width 172 height 35
click at [477, 321] on span at bounding box center [466, 328] width 21 height 15
click at [806, 332] on span "Publish" at bounding box center [803, 339] width 44 height 14
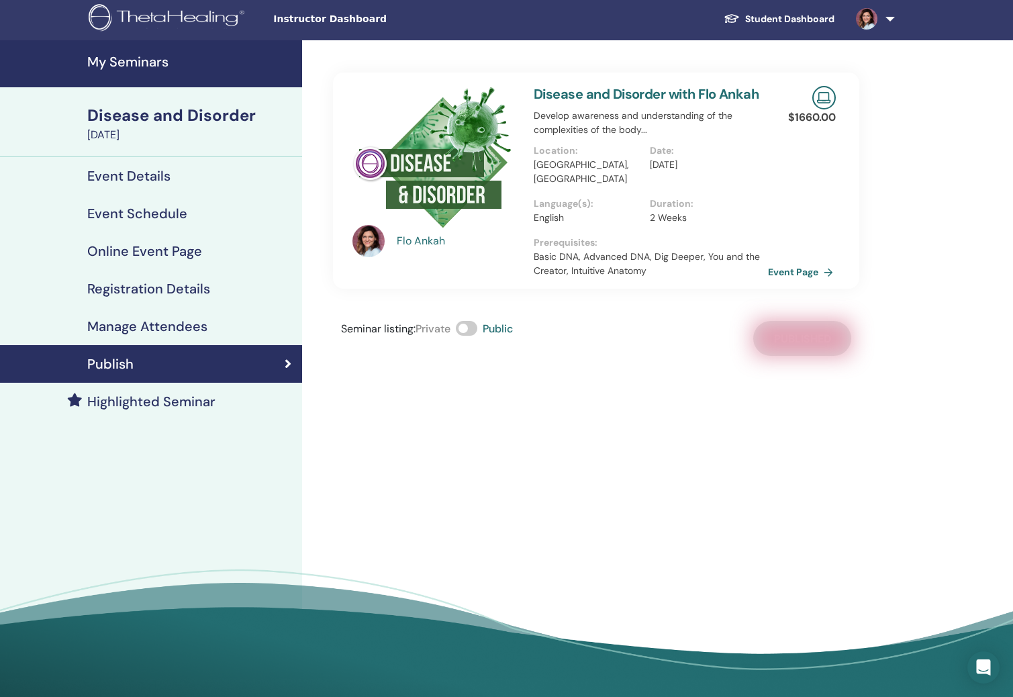
click at [804, 262] on link "Event Page" at bounding box center [803, 272] width 71 height 20
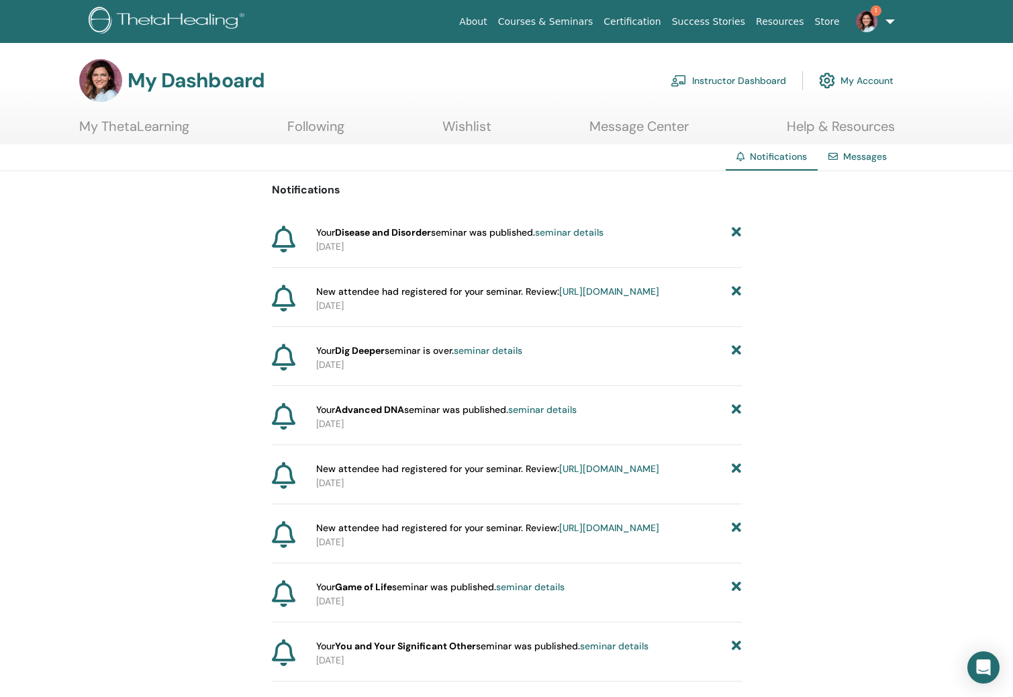
click at [862, 26] on img at bounding box center [866, 21] width 21 height 21
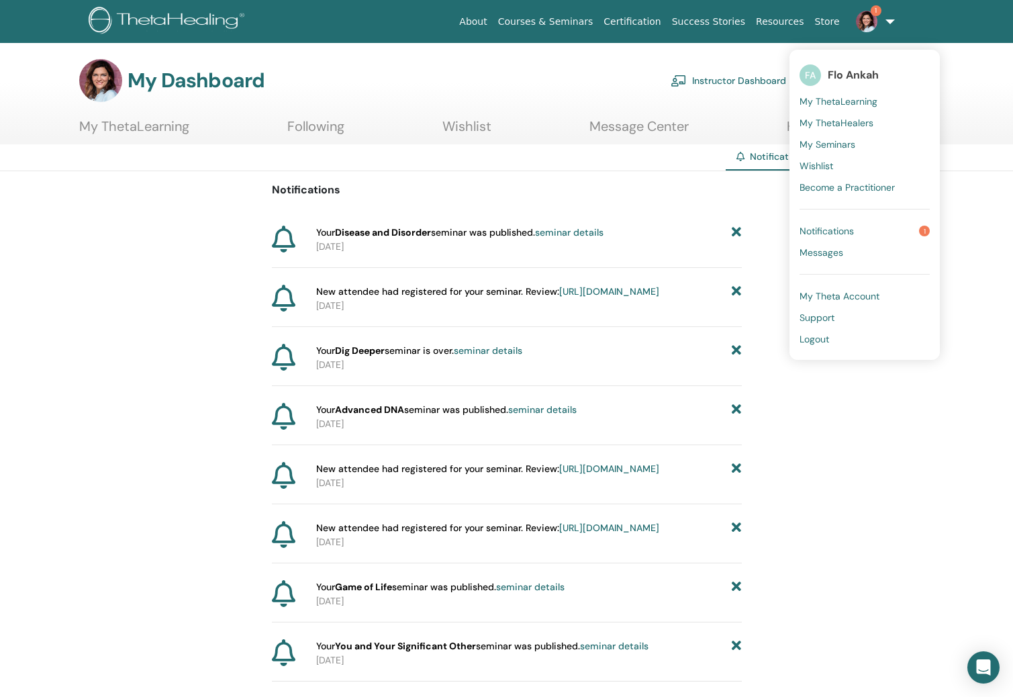
click at [837, 228] on span "Notifications" at bounding box center [827, 231] width 54 height 12
